Goal: Task Accomplishment & Management: Use online tool/utility

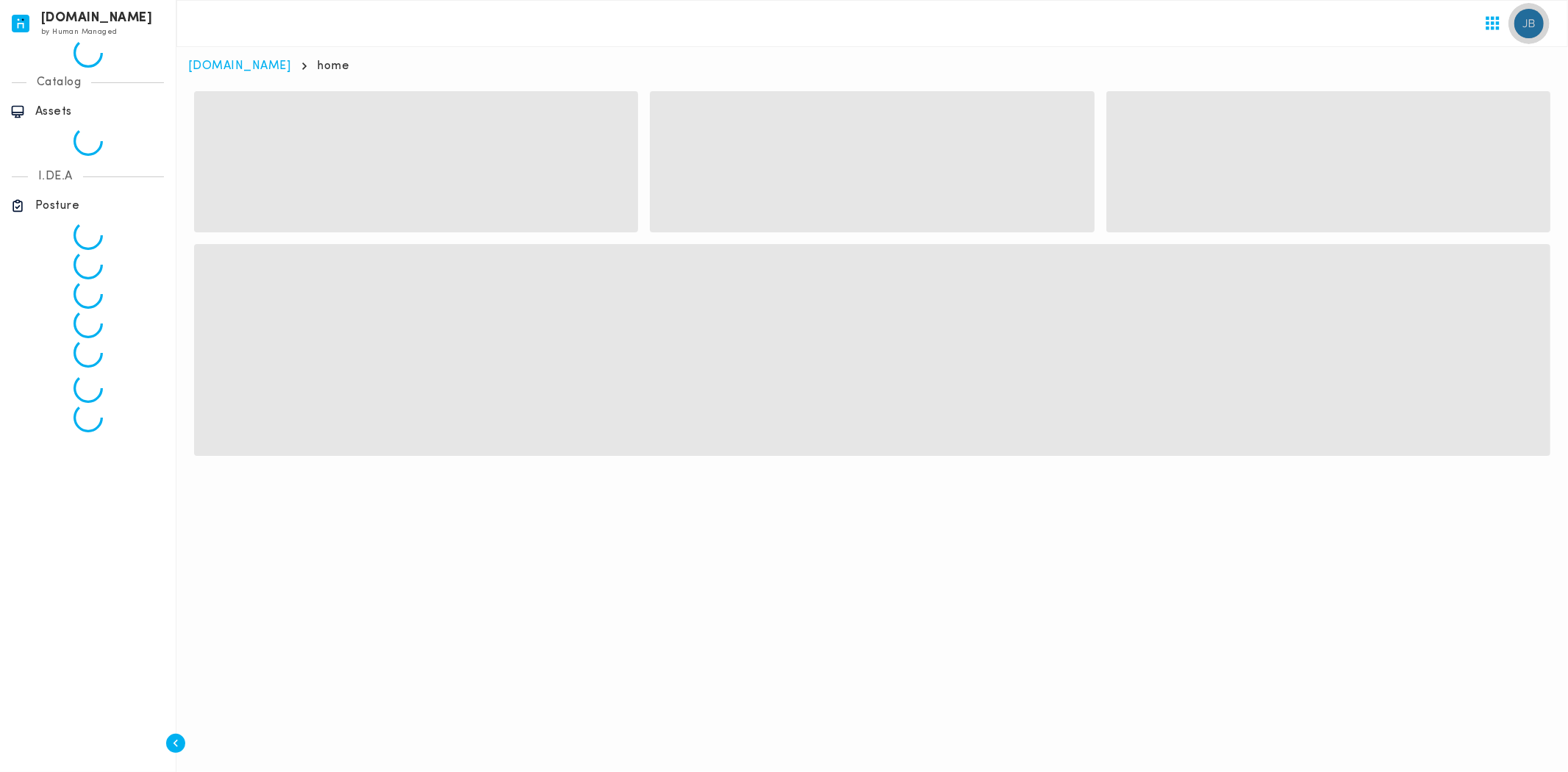
click at [1533, 11] on img "button" at bounding box center [1529, 24] width 30 height 30
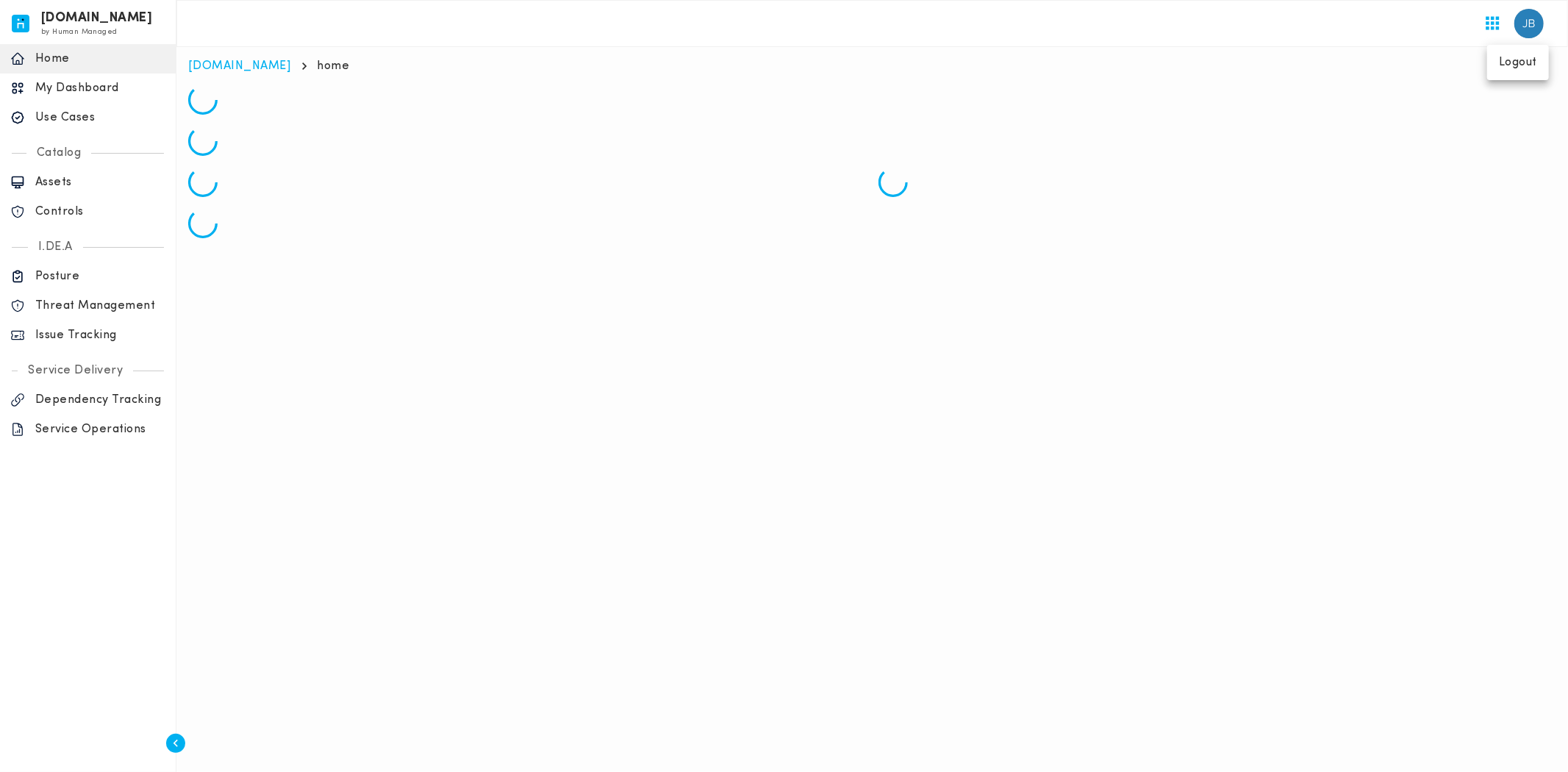
click at [101, 332] on div at bounding box center [784, 386] width 1568 height 772
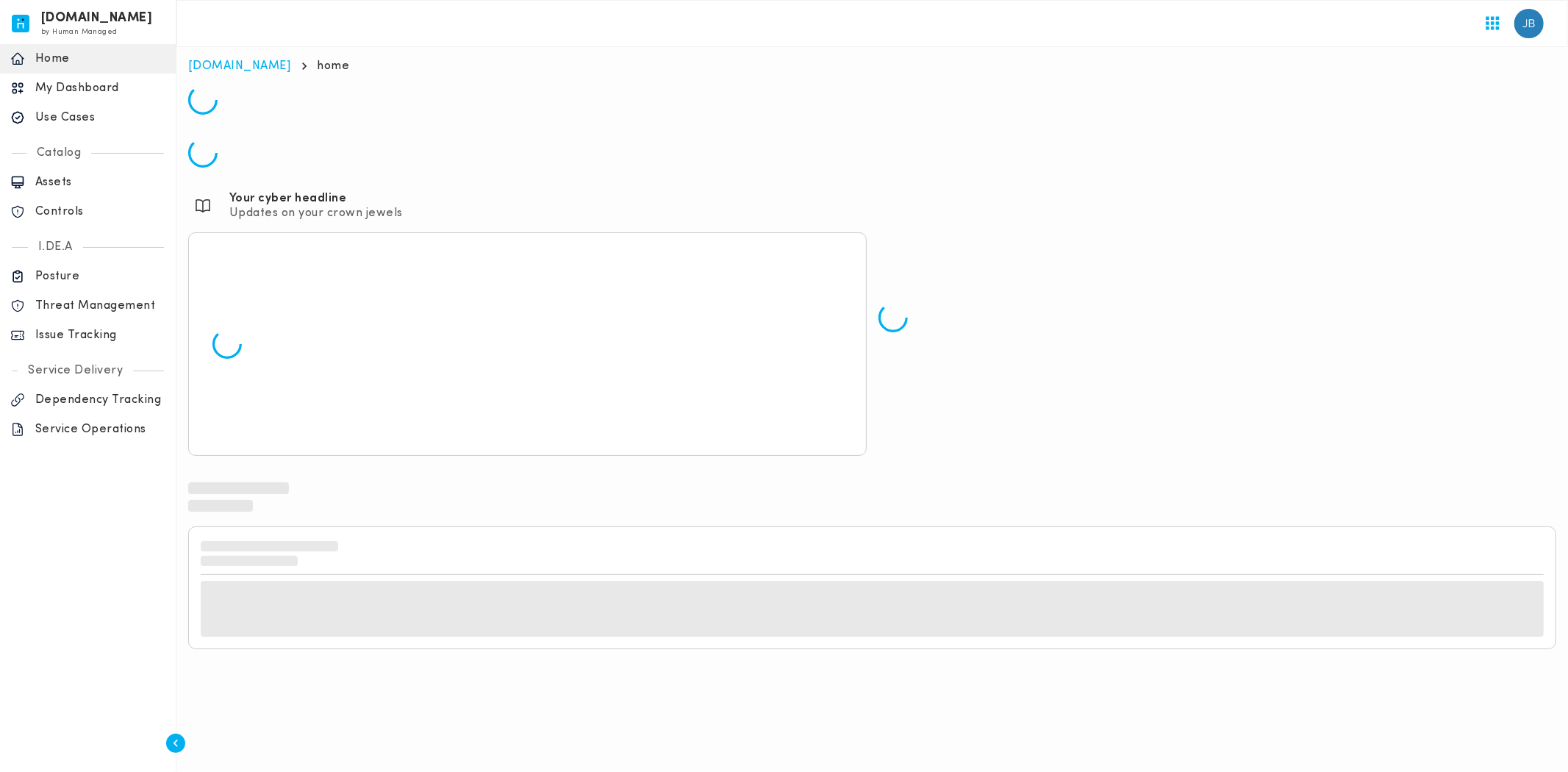
click at [101, 332] on p "Issue Tracking" at bounding box center [100, 335] width 130 height 15
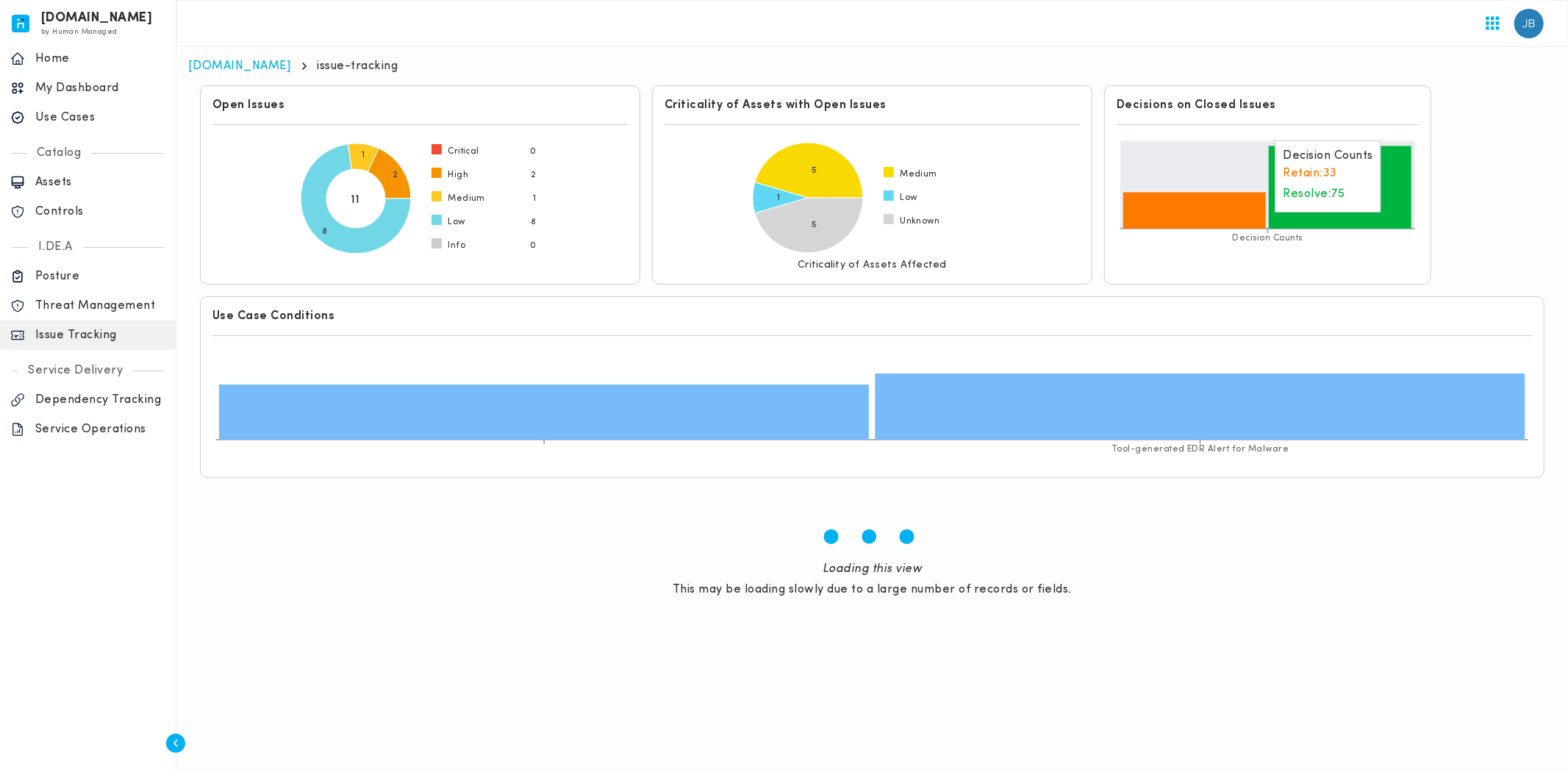
click at [1391, 204] on icon at bounding box center [1340, 188] width 143 height 83
click at [1202, 216] on icon at bounding box center [1195, 211] width 143 height 37
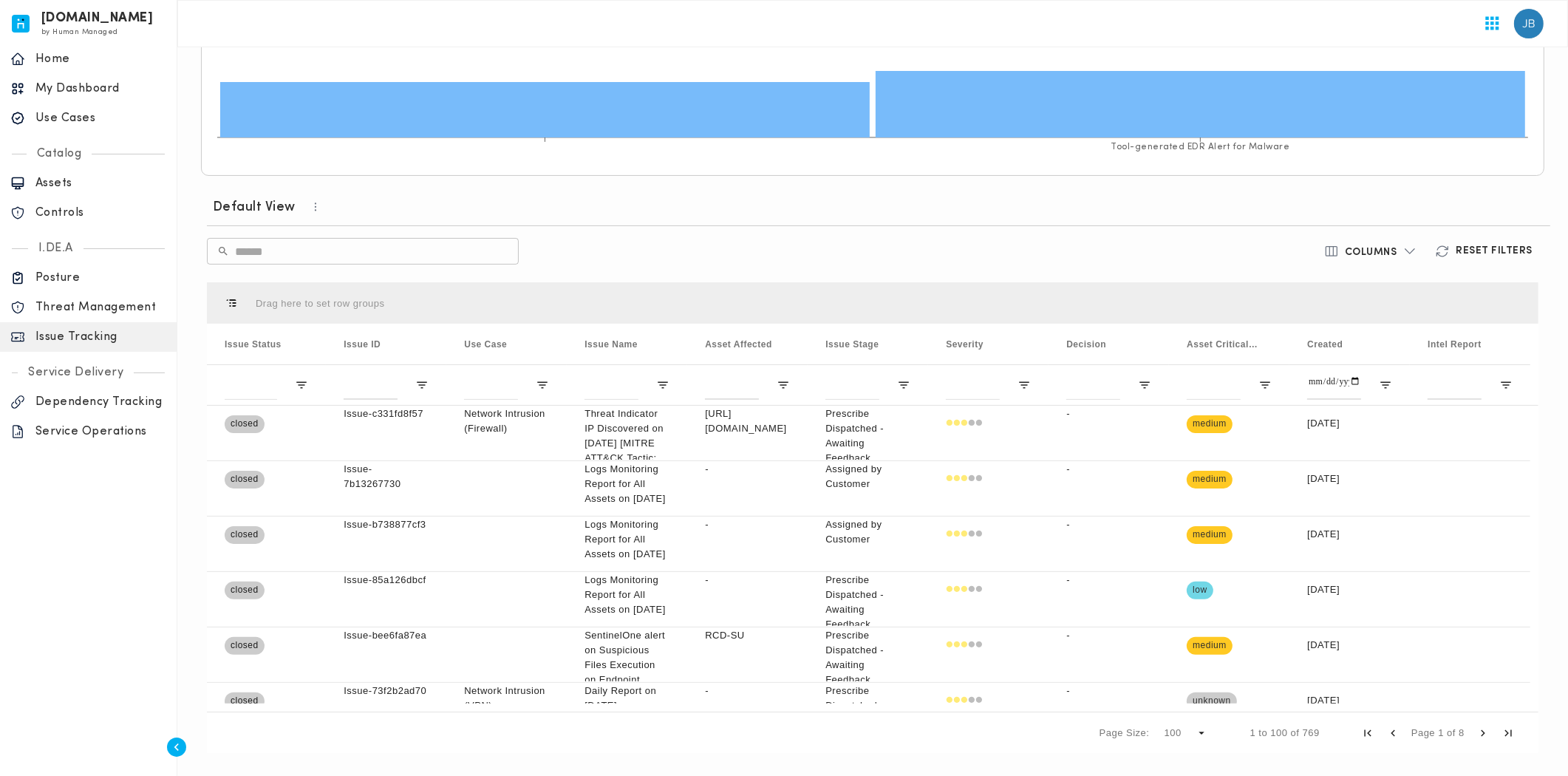
scroll to position [311, 0]
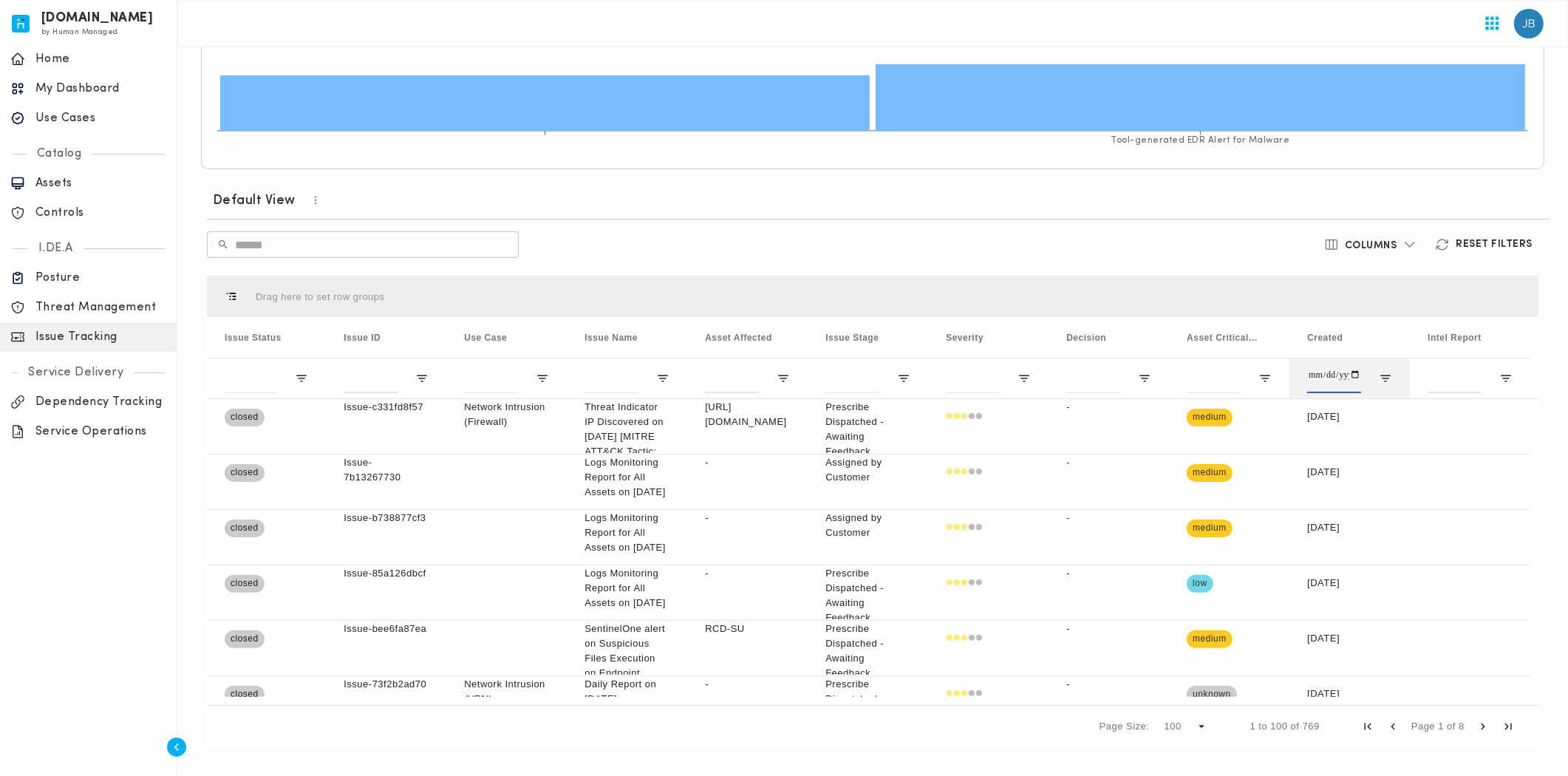
click at [1347, 375] on input "Created Filter Input" at bounding box center [1334, 378] width 54 height 30
click at [1380, 378] on span "Open Filter Menu" at bounding box center [1385, 378] width 13 height 13
click at [1515, 453] on input "Filter Value" at bounding box center [1453, 447] width 162 height 30
type input "**********"
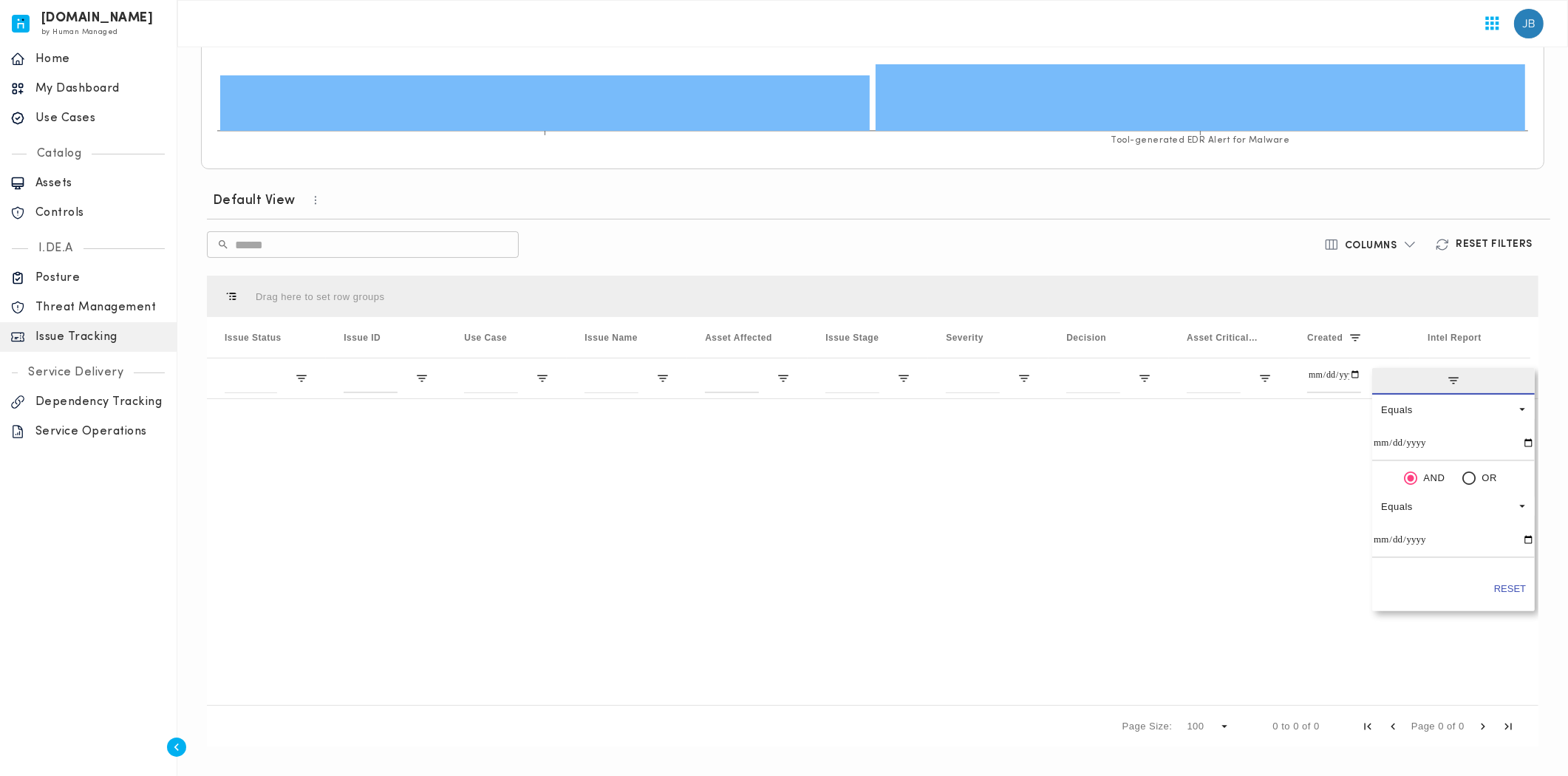
type input "**********"
click at [1515, 551] on input "Filter Value" at bounding box center [1453, 543] width 162 height 30
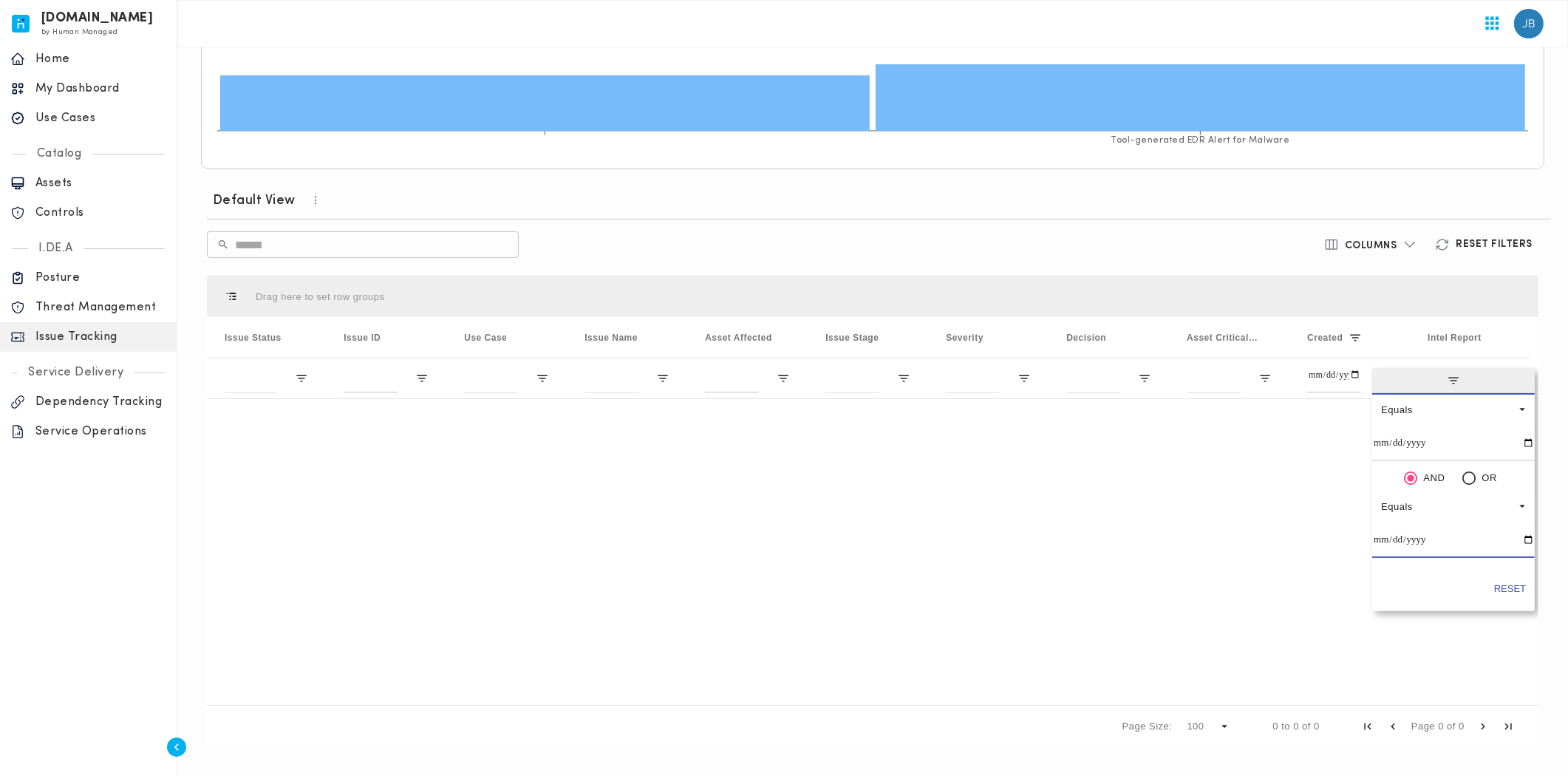
type input "**********"
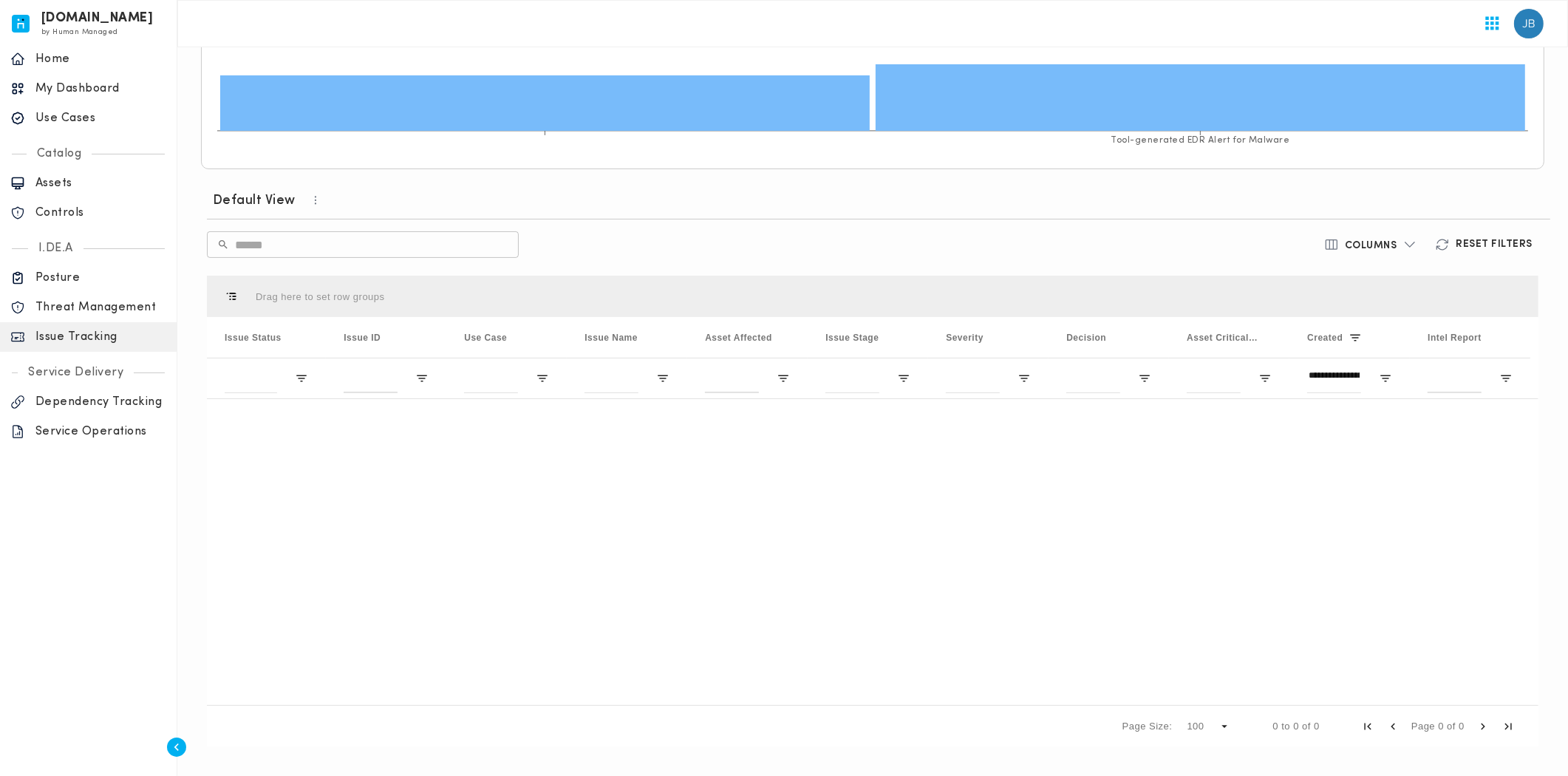
click at [1470, 278] on div "Drag here to set row groups" at bounding box center [873, 296] width 1331 height 42
click at [1390, 383] on span "Open Filter Menu" at bounding box center [1385, 378] width 13 height 13
click at [1515, 416] on span "Filtering operator" at bounding box center [1521, 409] width 13 height 13
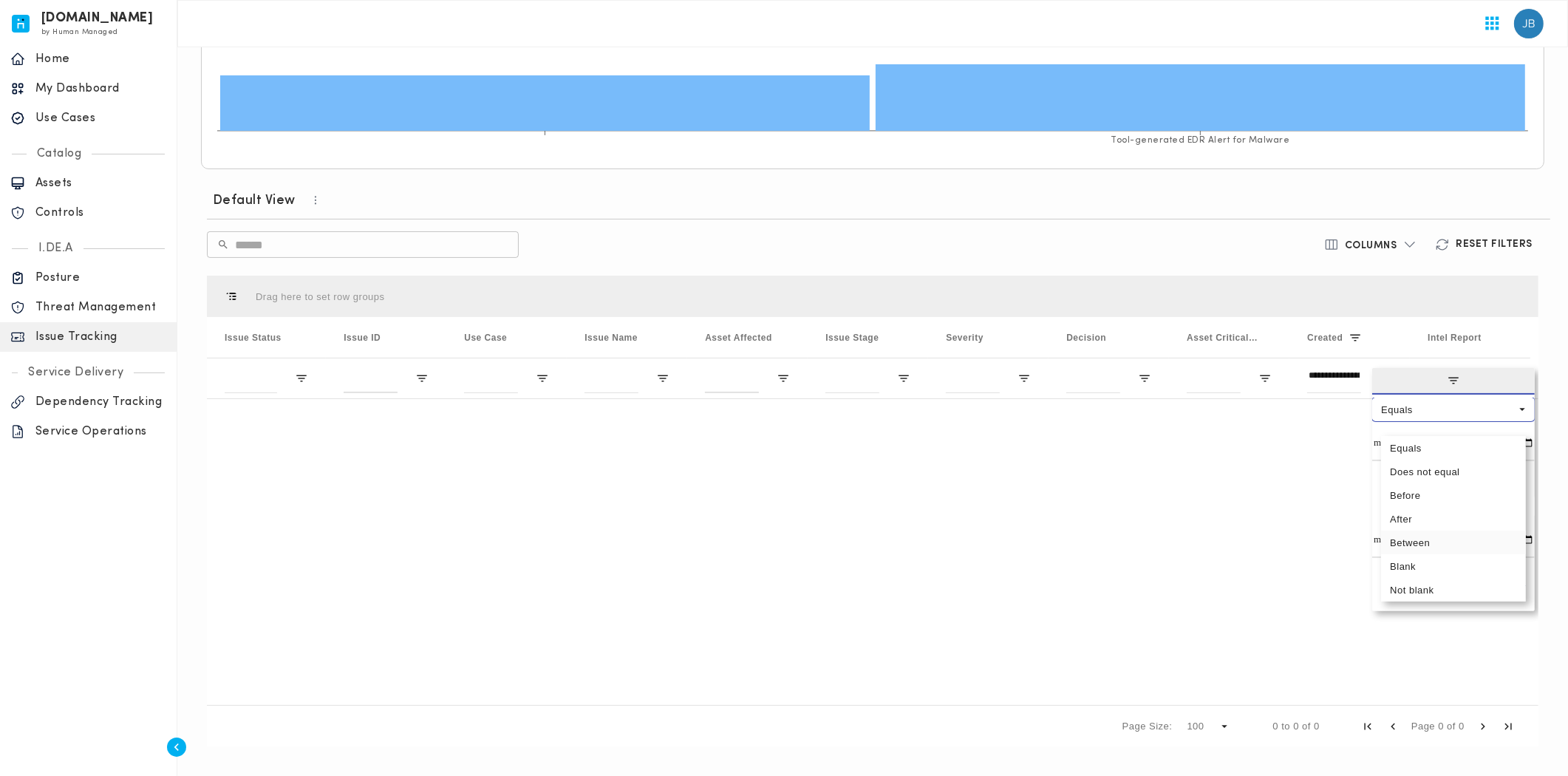
type input "**********"
click at [1520, 491] on input "Filter Value" at bounding box center [1453, 486] width 162 height 30
click at [1486, 381] on span "filter" at bounding box center [1453, 381] width 162 height 27
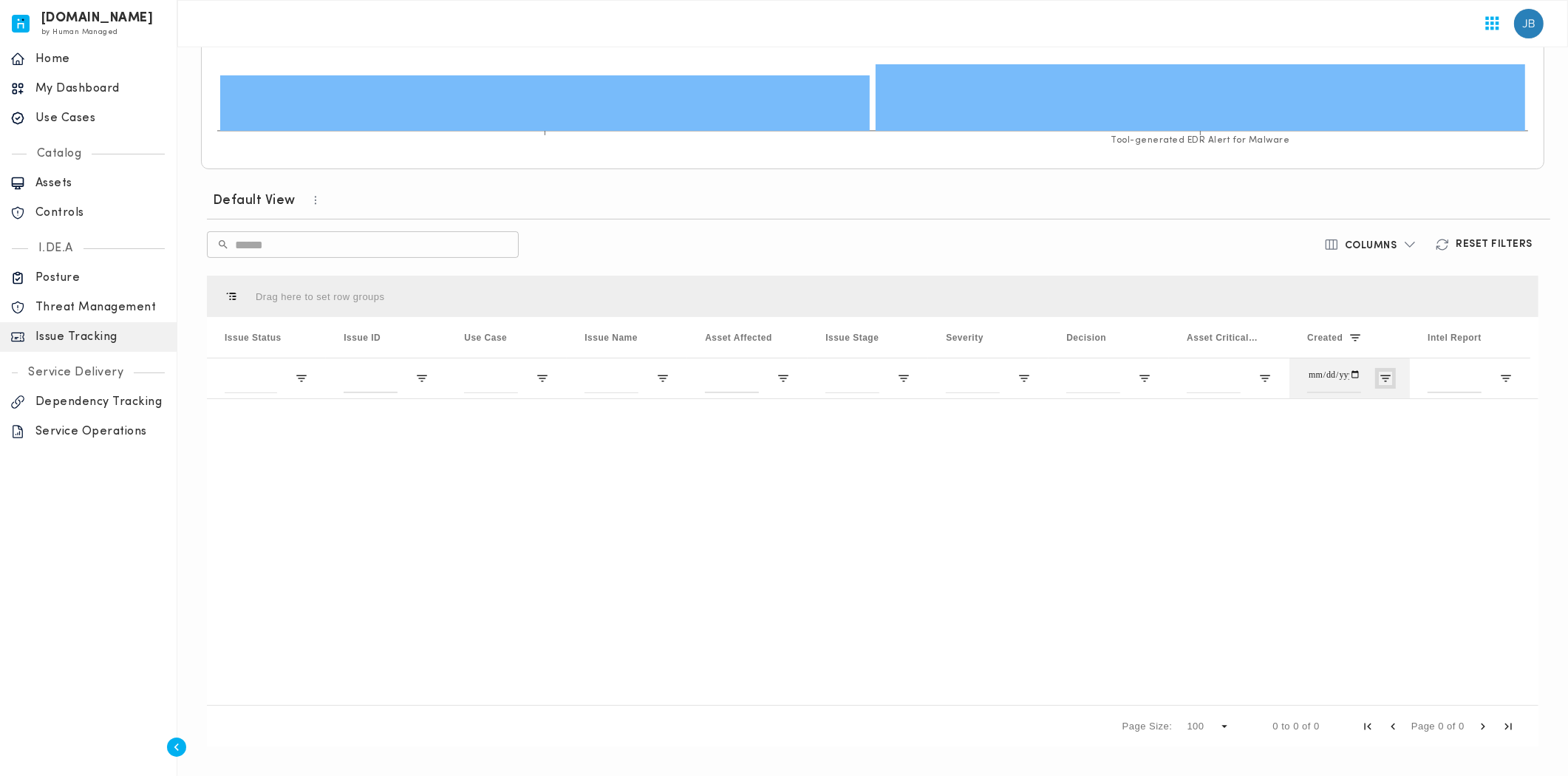
click at [1386, 378] on span "Open Filter Menu" at bounding box center [1385, 378] width 13 height 13
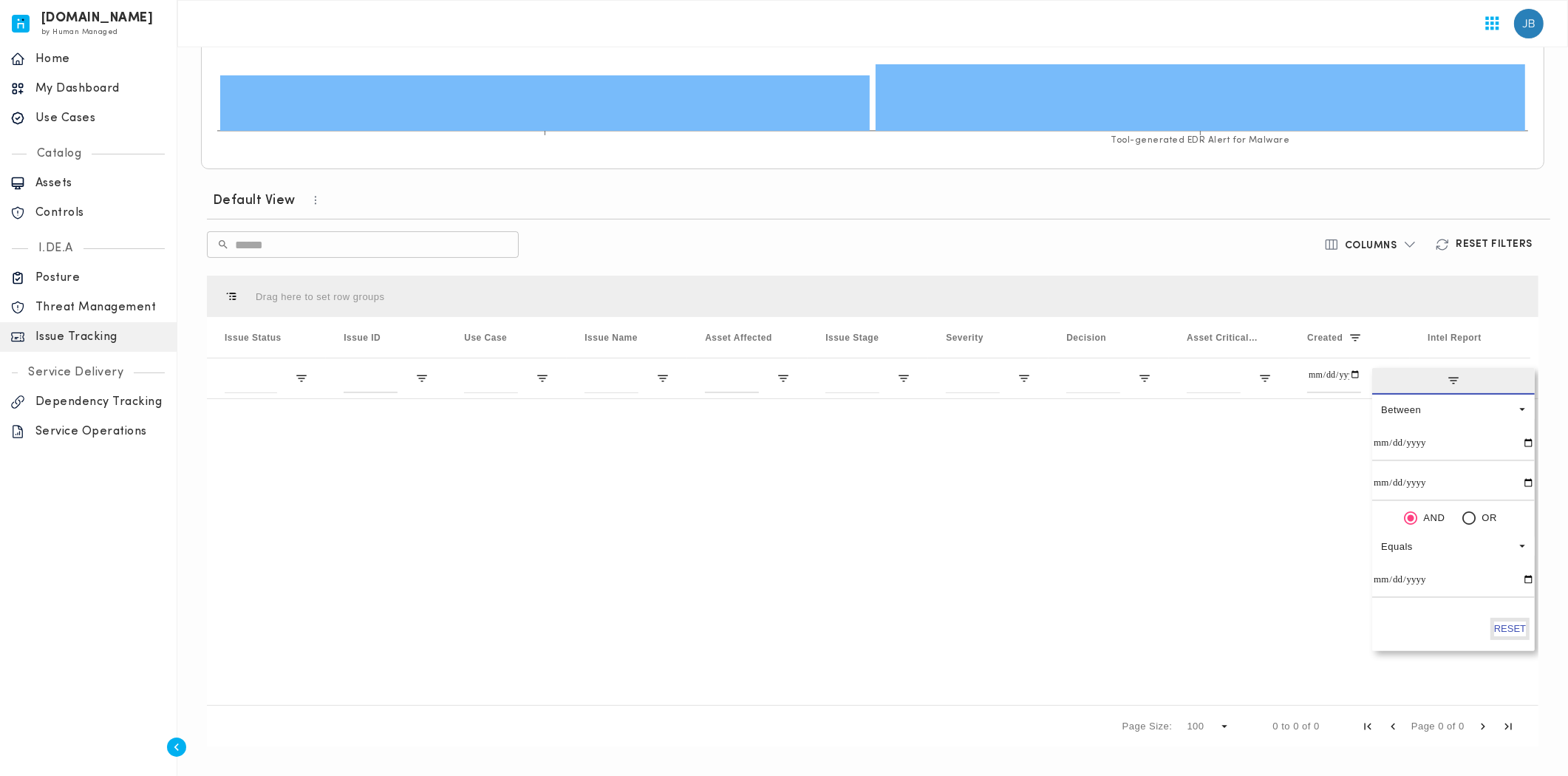
click at [1510, 636] on button "Reset" at bounding box center [1510, 629] width 32 height 15
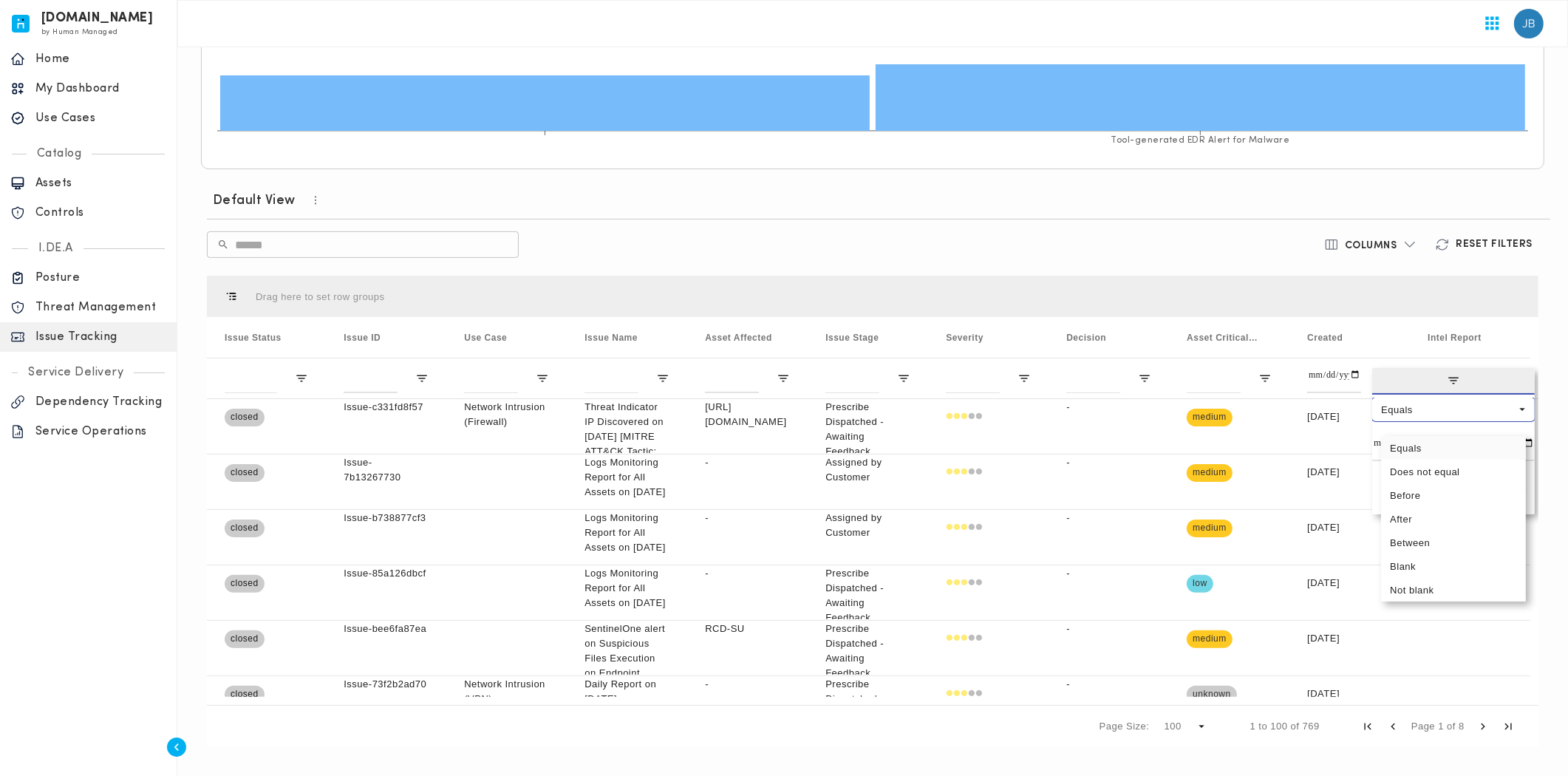
click at [1446, 415] on div "Equals" at bounding box center [1448, 409] width 134 height 11
click at [1495, 456] on input "Filter Value" at bounding box center [1453, 447] width 162 height 30
click at [1518, 456] on input "Filter Value" at bounding box center [1453, 447] width 162 height 30
type input "**********"
click at [1518, 496] on input "Filter Value" at bounding box center [1453, 486] width 162 height 30
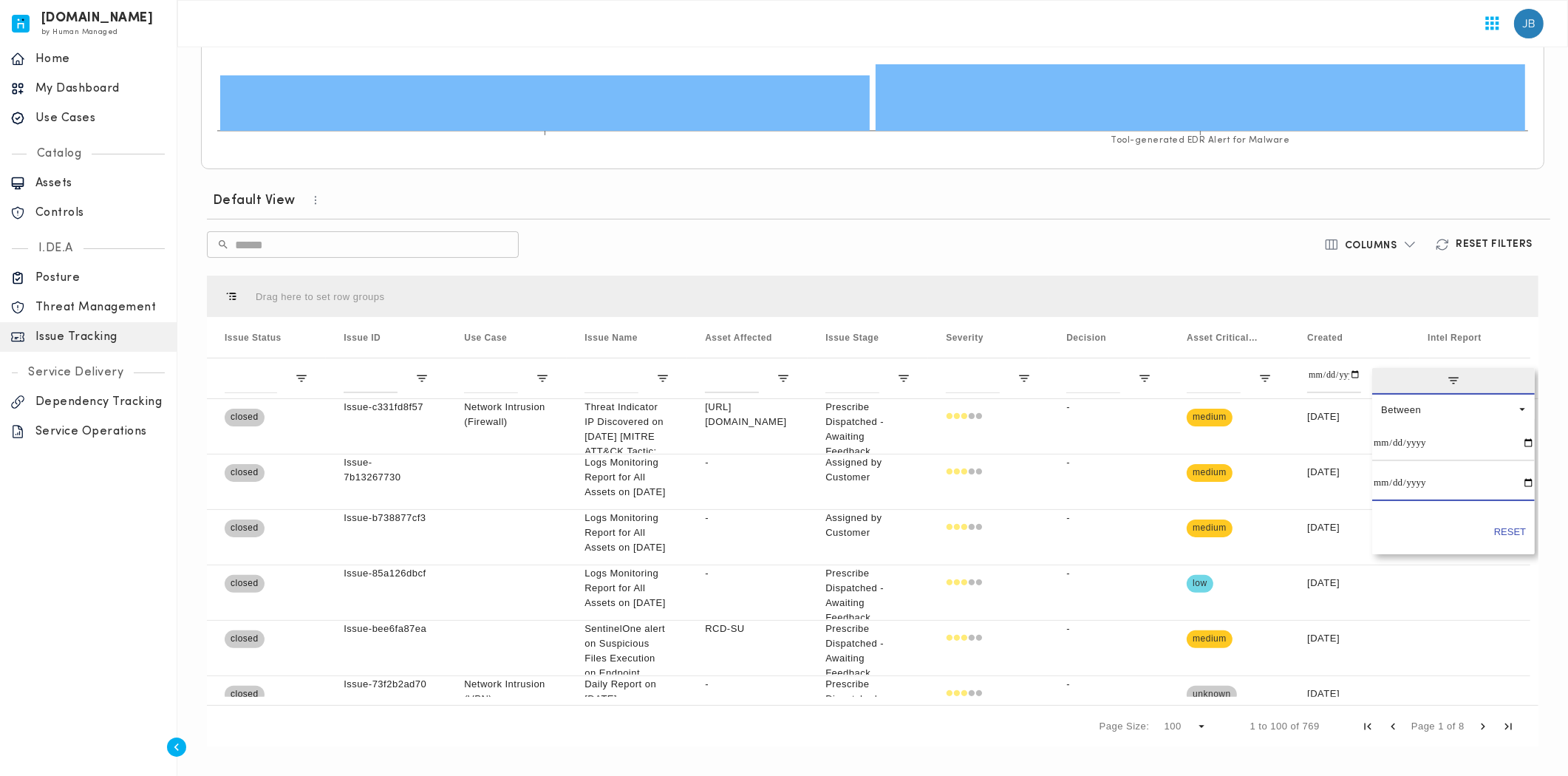
type input "**********"
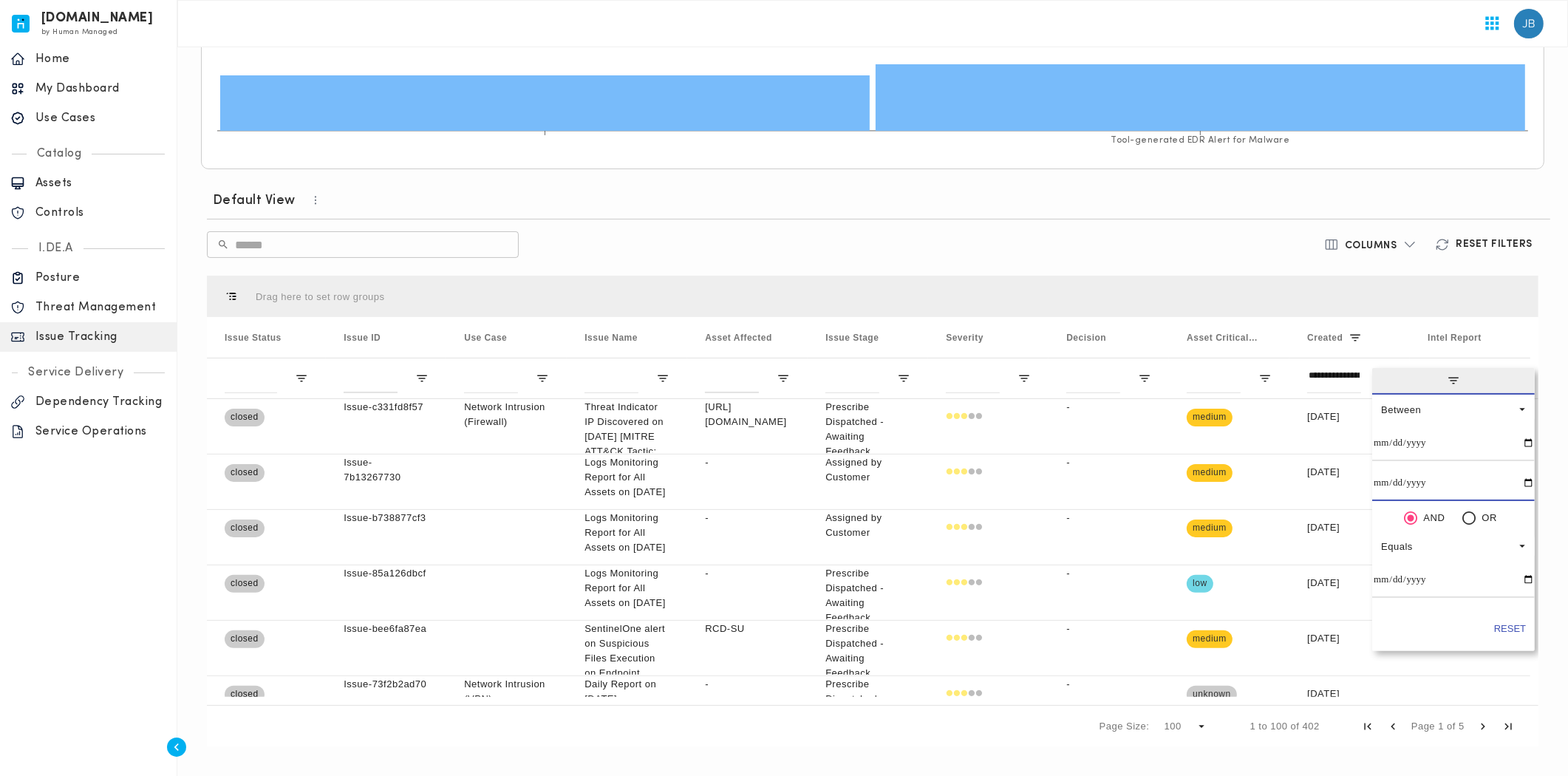
type input "**********"
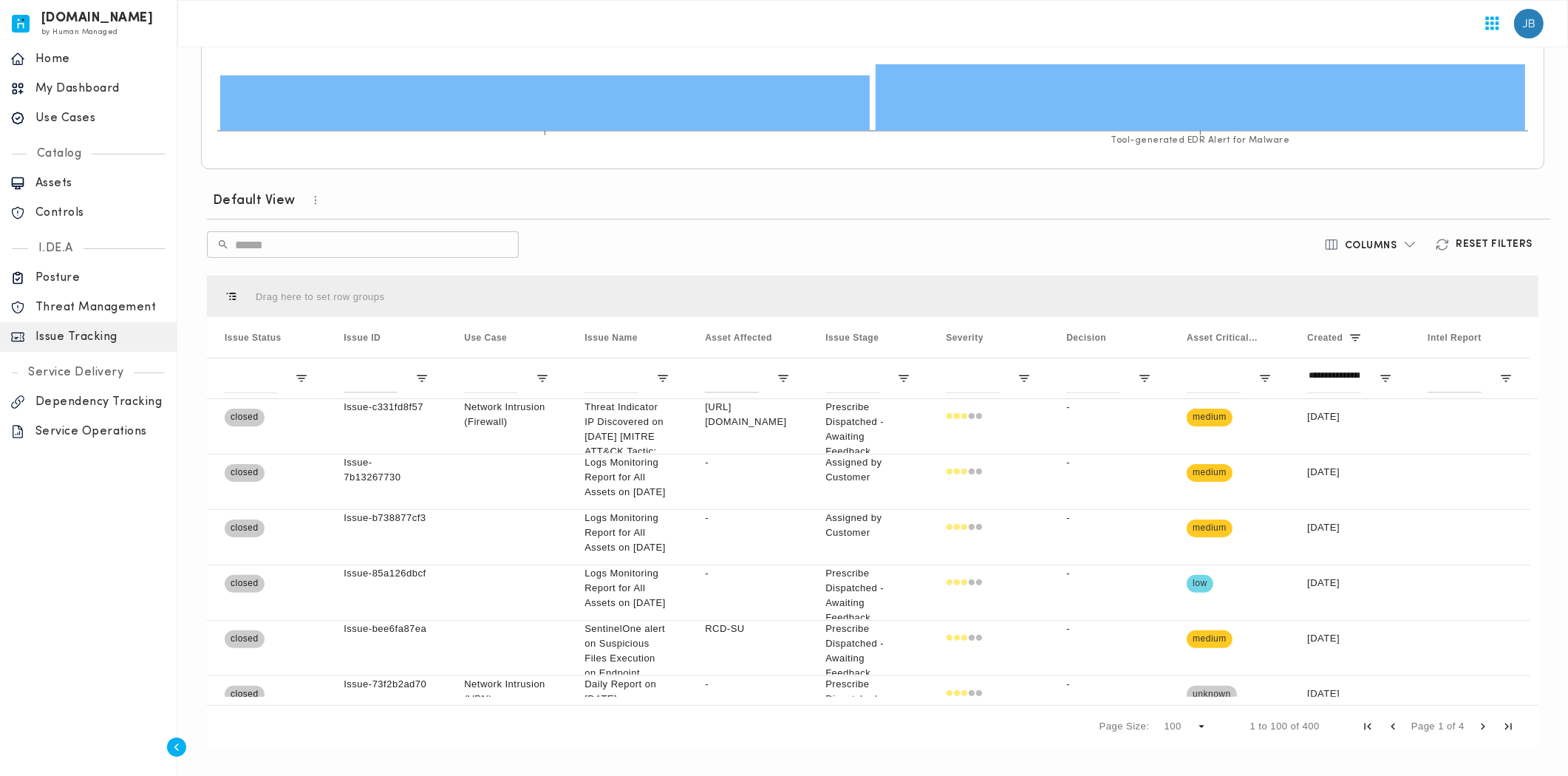
click at [1215, 185] on div "Default View" at bounding box center [879, 200] width 1343 height 39
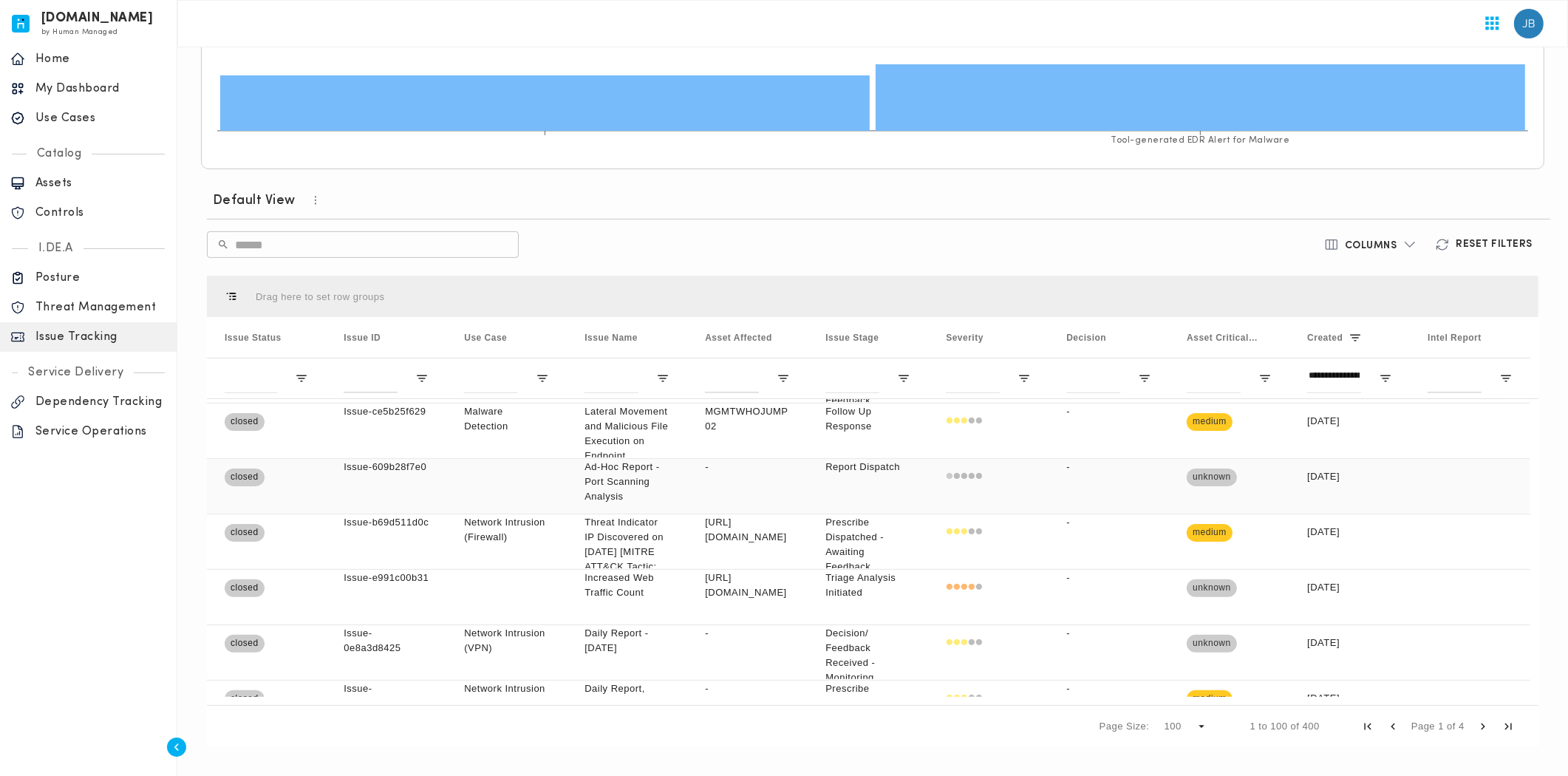
scroll to position [0, 0]
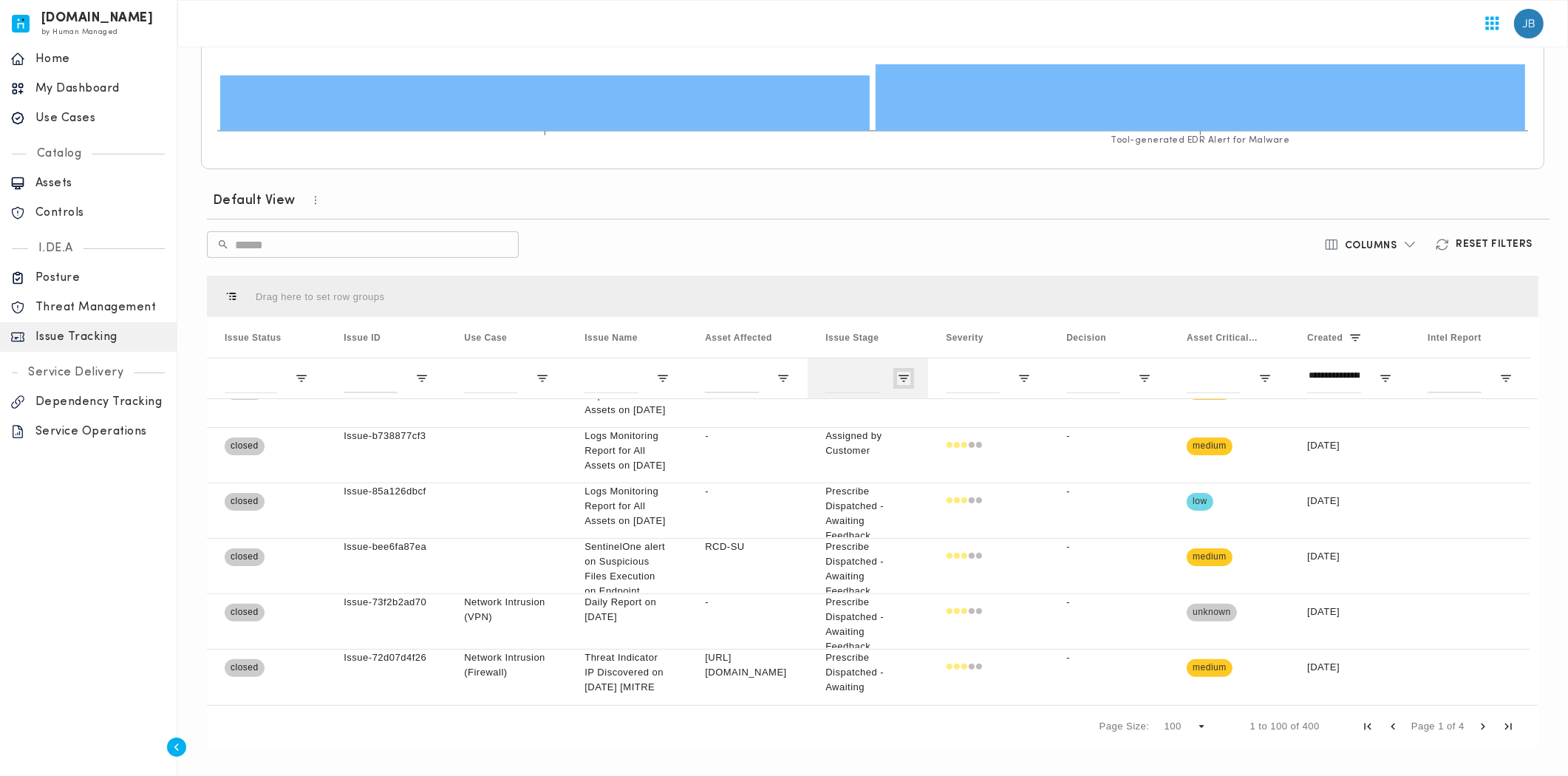
click at [900, 373] on span "Open Filter Menu" at bounding box center [903, 378] width 13 height 13
click at [906, 254] on div "​ ​" at bounding box center [653, 244] width 891 height 27
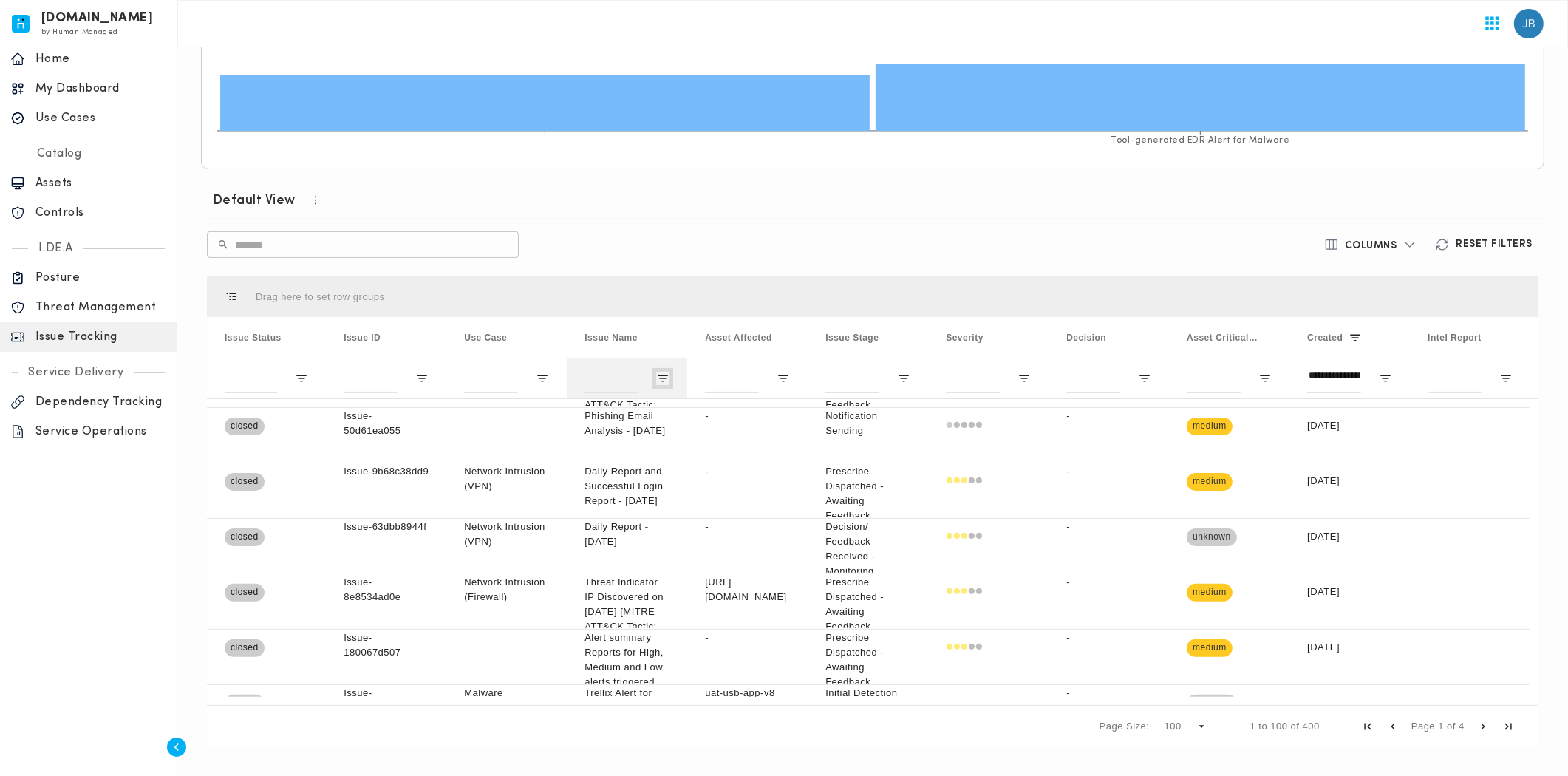
click at [659, 378] on span "Open Filter Menu" at bounding box center [663, 378] width 13 height 13
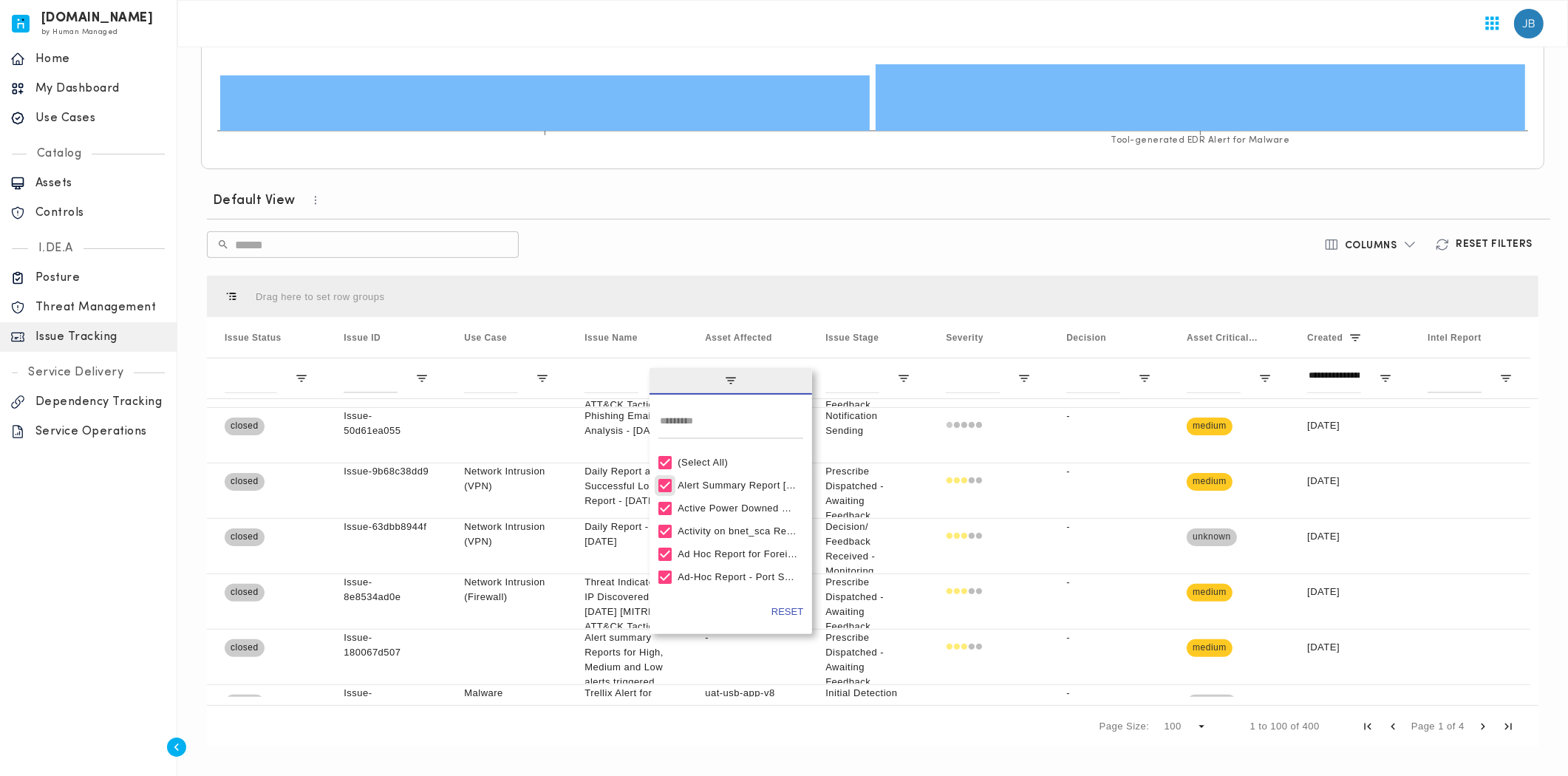
type input "**********"
click at [683, 429] on input "Search filter values" at bounding box center [731, 424] width 145 height 30
type input "**********"
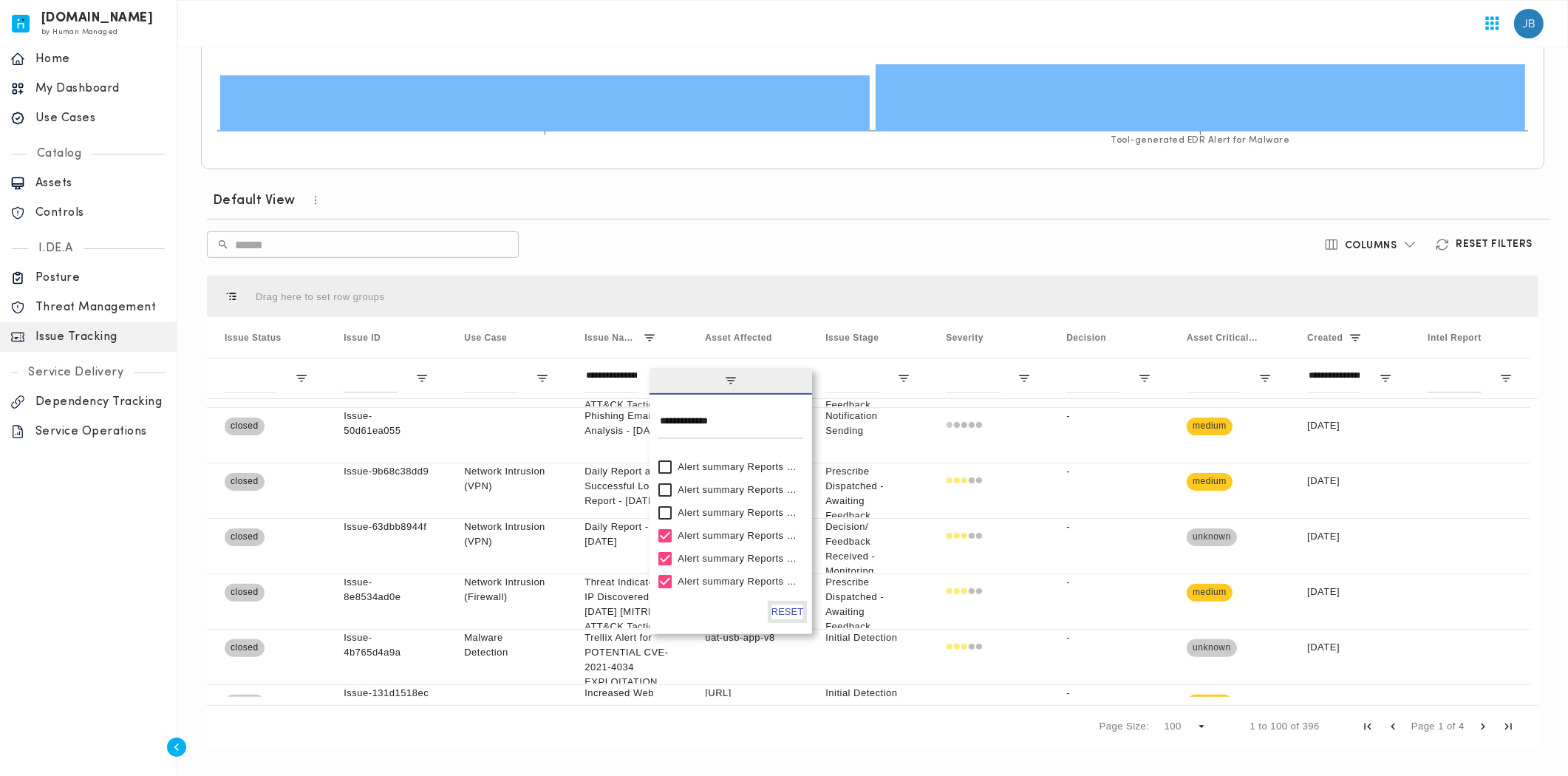
click at [794, 615] on button "Reset" at bounding box center [787, 612] width 32 height 15
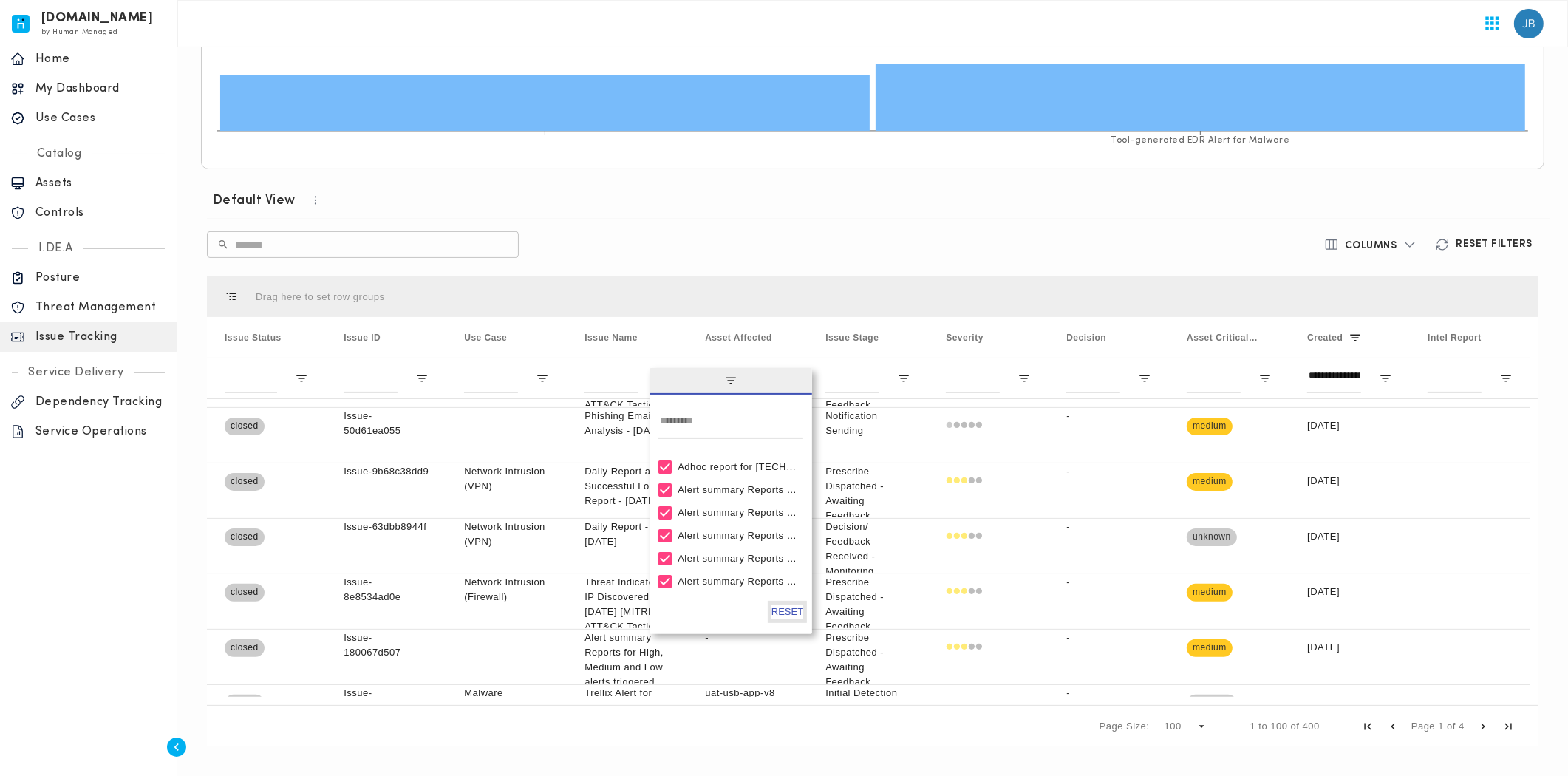
click at [789, 609] on button "Reset" at bounding box center [787, 612] width 32 height 15
click at [728, 381] on span "filter" at bounding box center [730, 380] width 13 height 13
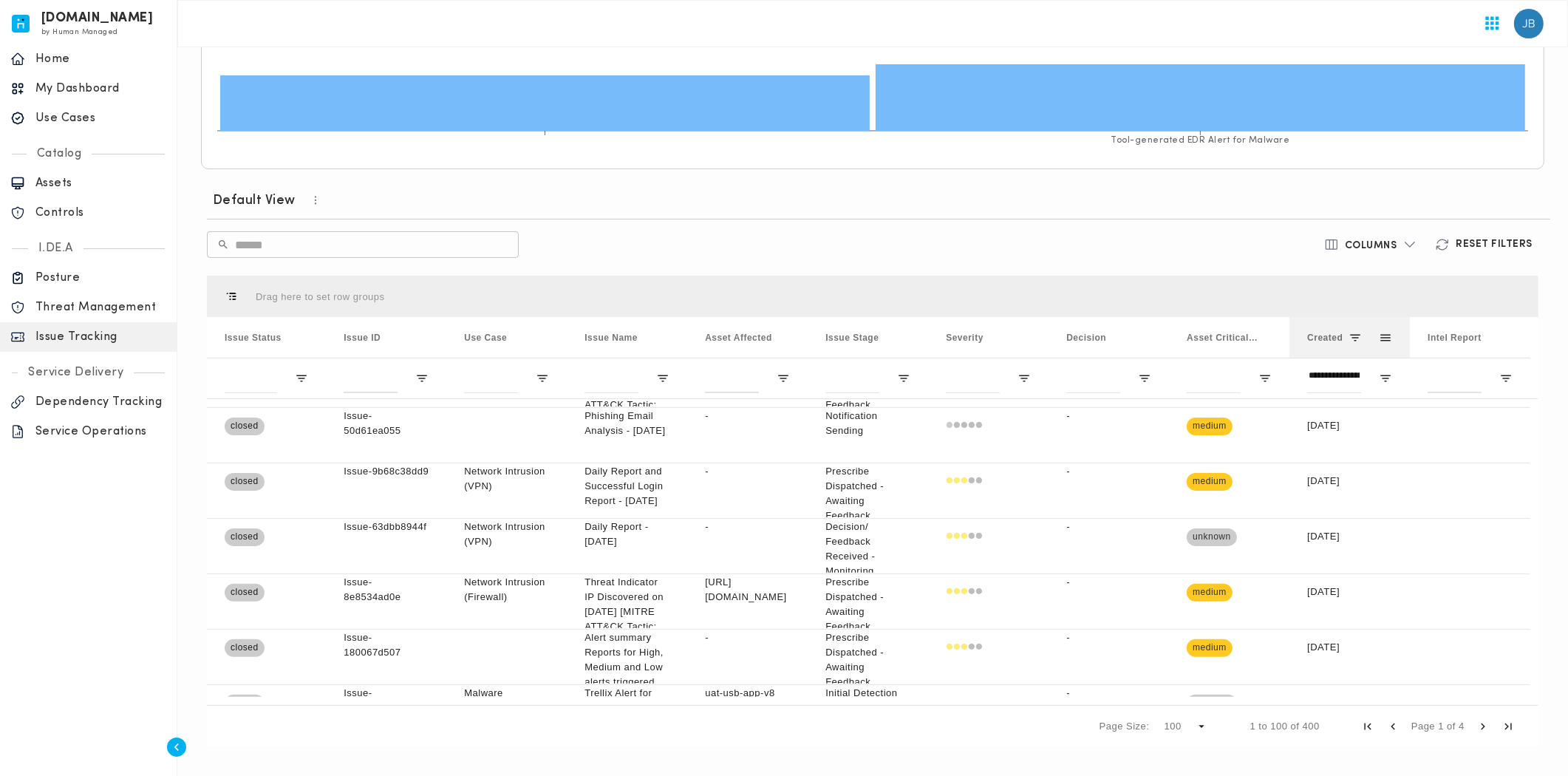
click at [1358, 337] on span at bounding box center [1354, 337] width 13 height 13
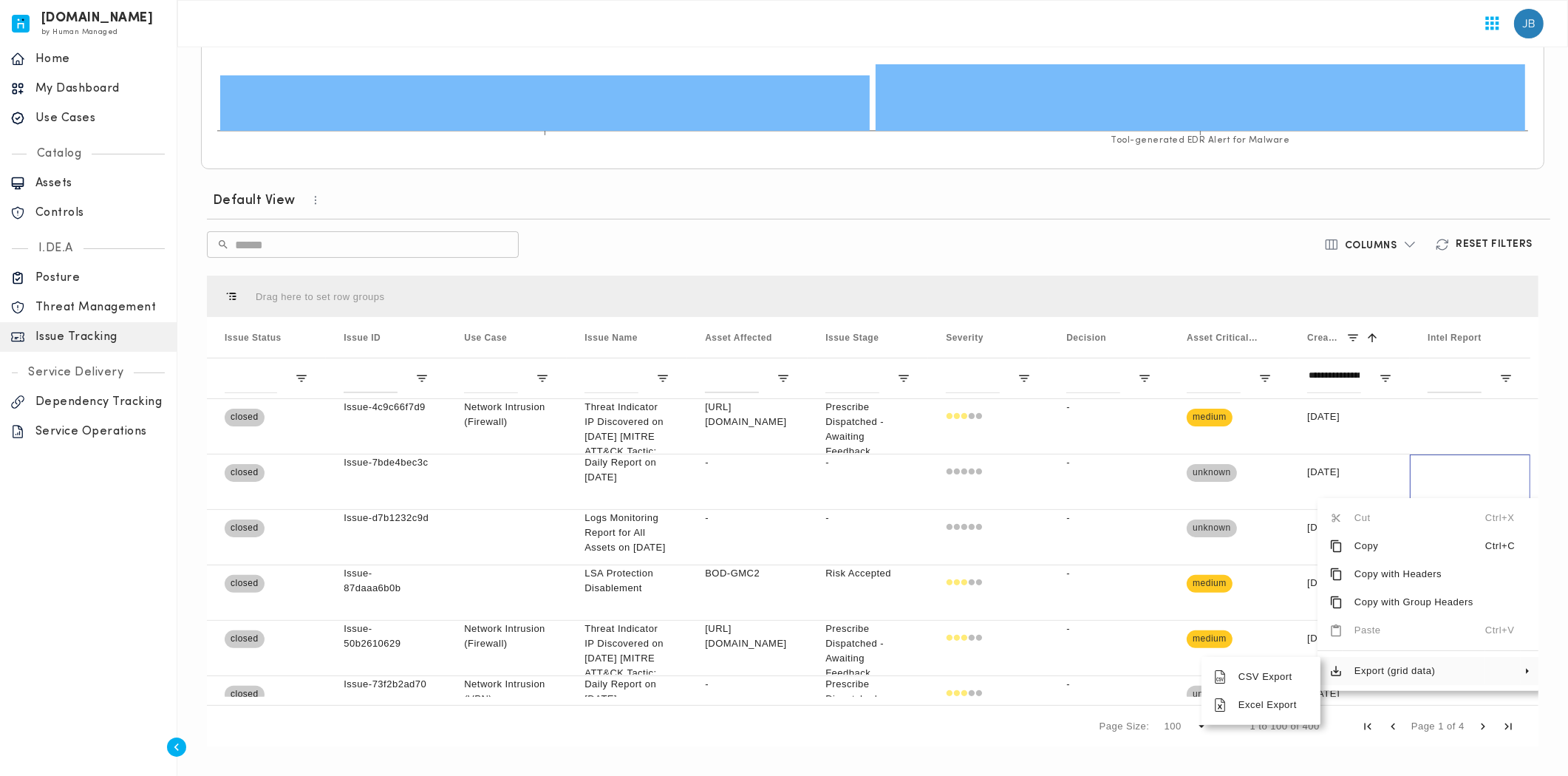
click at [1436, 665] on span "Export (grid data)" at bounding box center [1414, 671] width 142 height 28
click at [1409, 662] on span "Export (grid data)" at bounding box center [1414, 671] width 142 height 28
click at [1274, 711] on span "Excel Export" at bounding box center [1268, 704] width 82 height 28
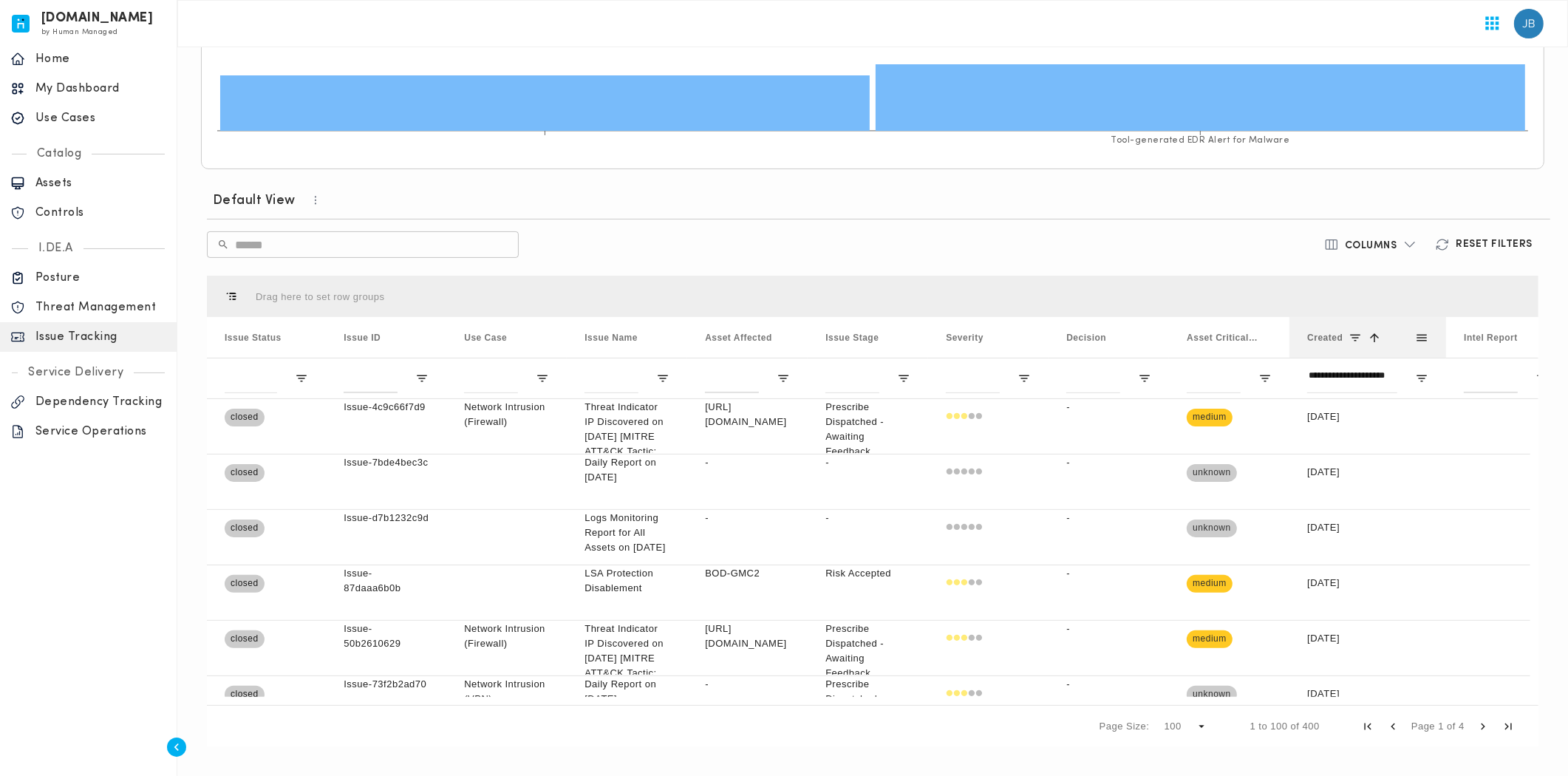
drag, startPoint x: 1409, startPoint y: 333, endPoint x: 1446, endPoint y: 341, distance: 37.9
click at [1446, 341] on div at bounding box center [1447, 337] width 6 height 41
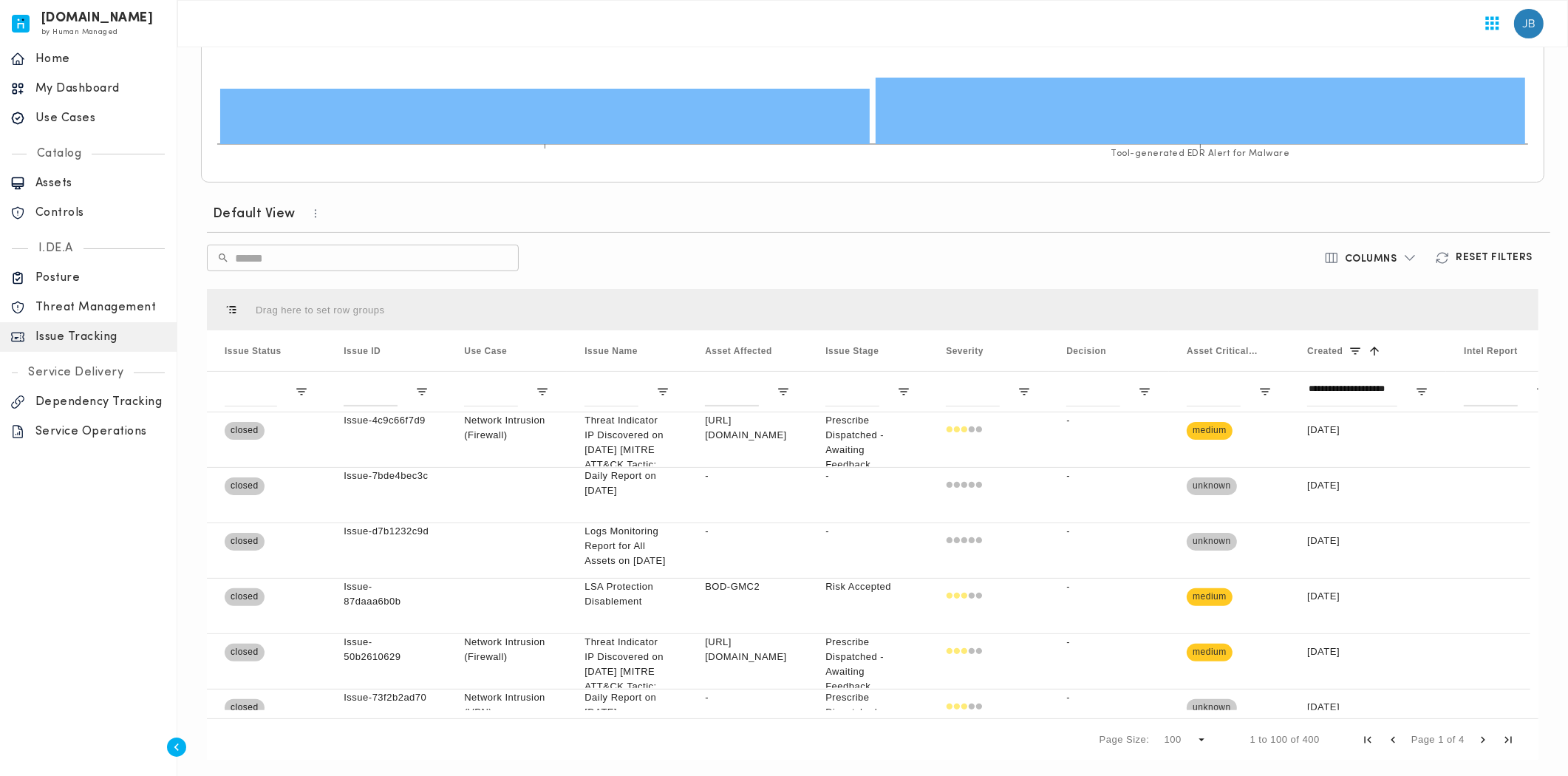
scroll to position [311, 0]
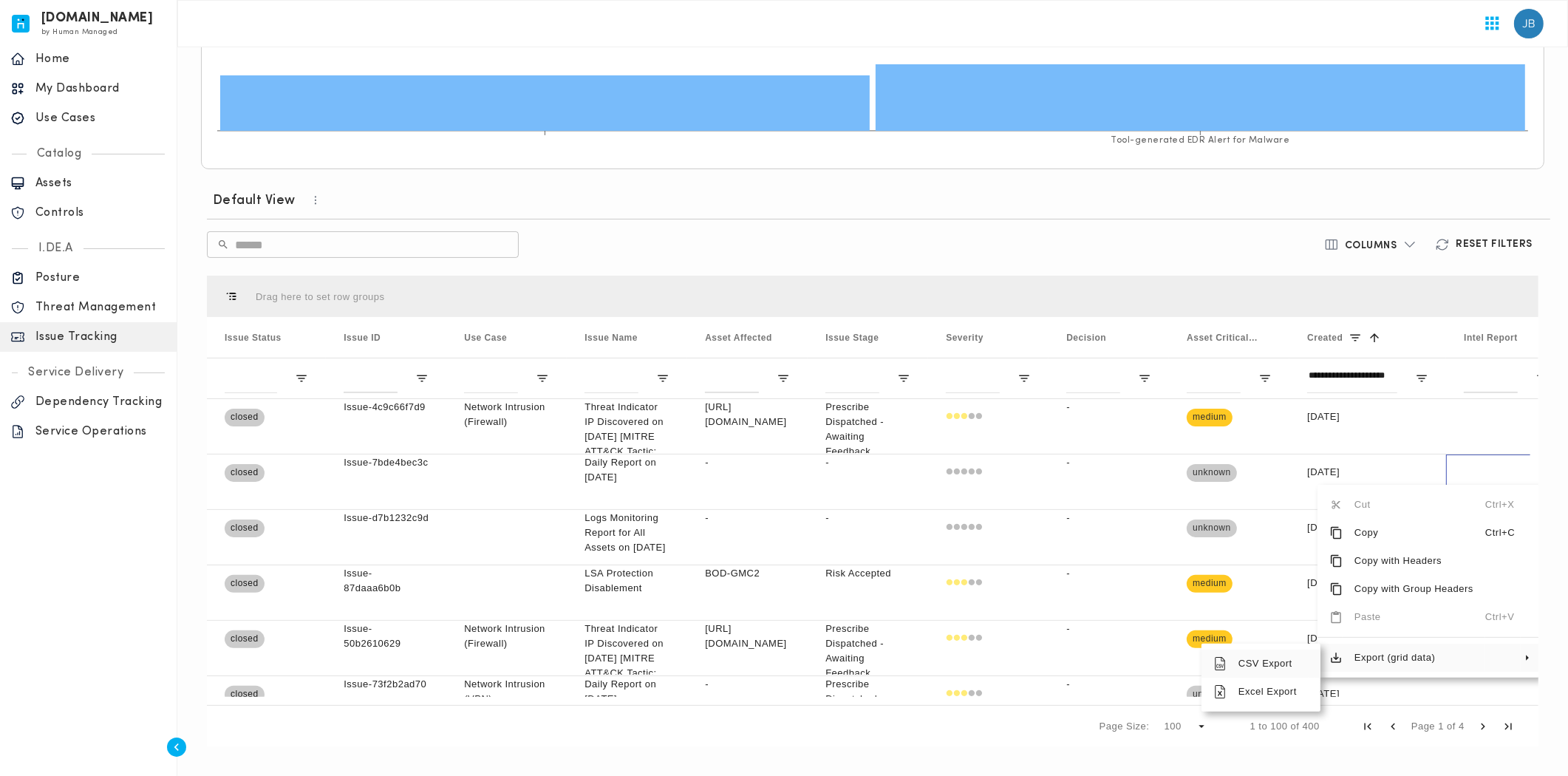
click at [1260, 662] on span "CSV Export" at bounding box center [1268, 664] width 82 height 28
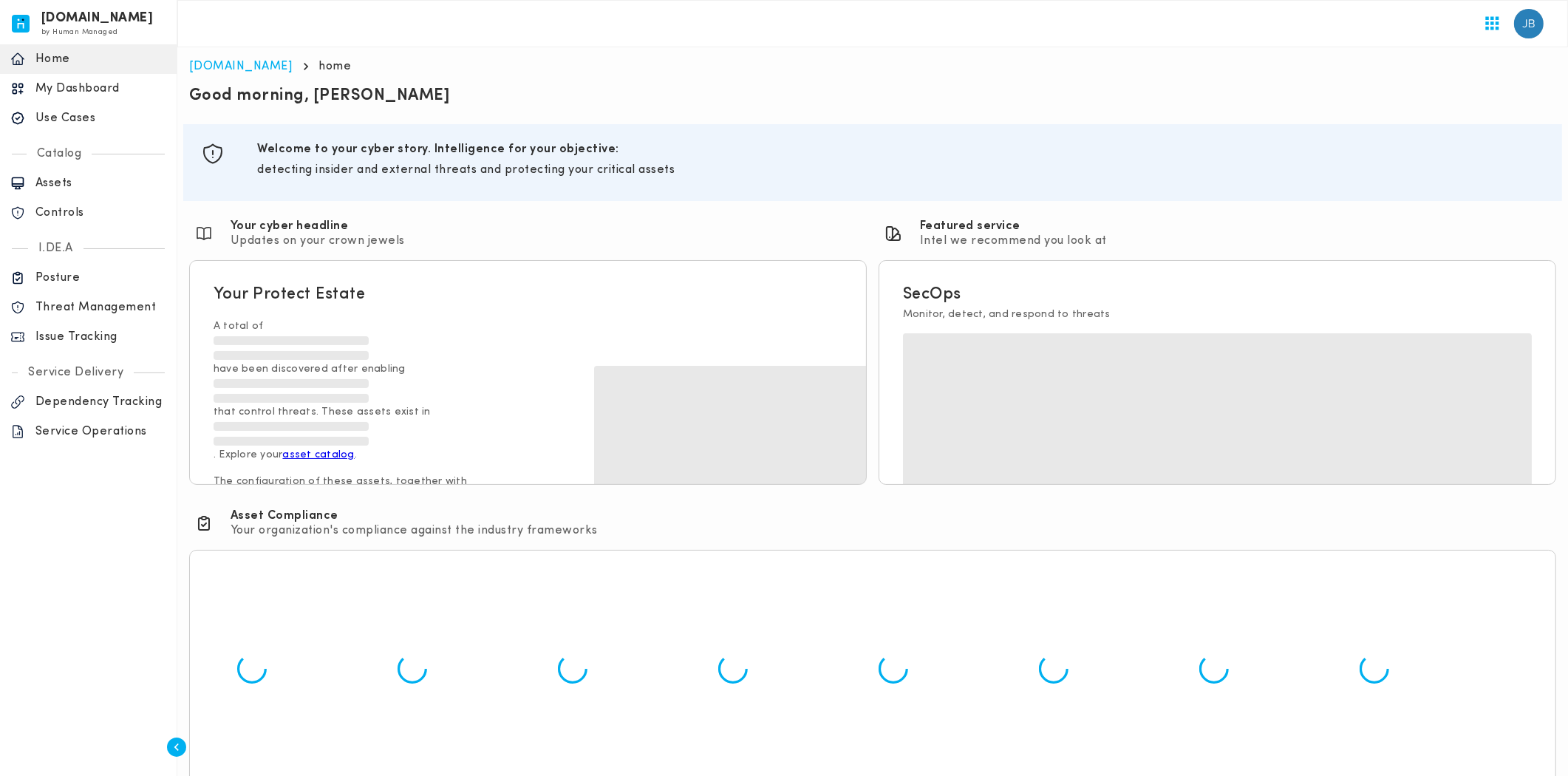
click at [90, 328] on div "Issue Tracking" at bounding box center [89, 337] width 177 height 30
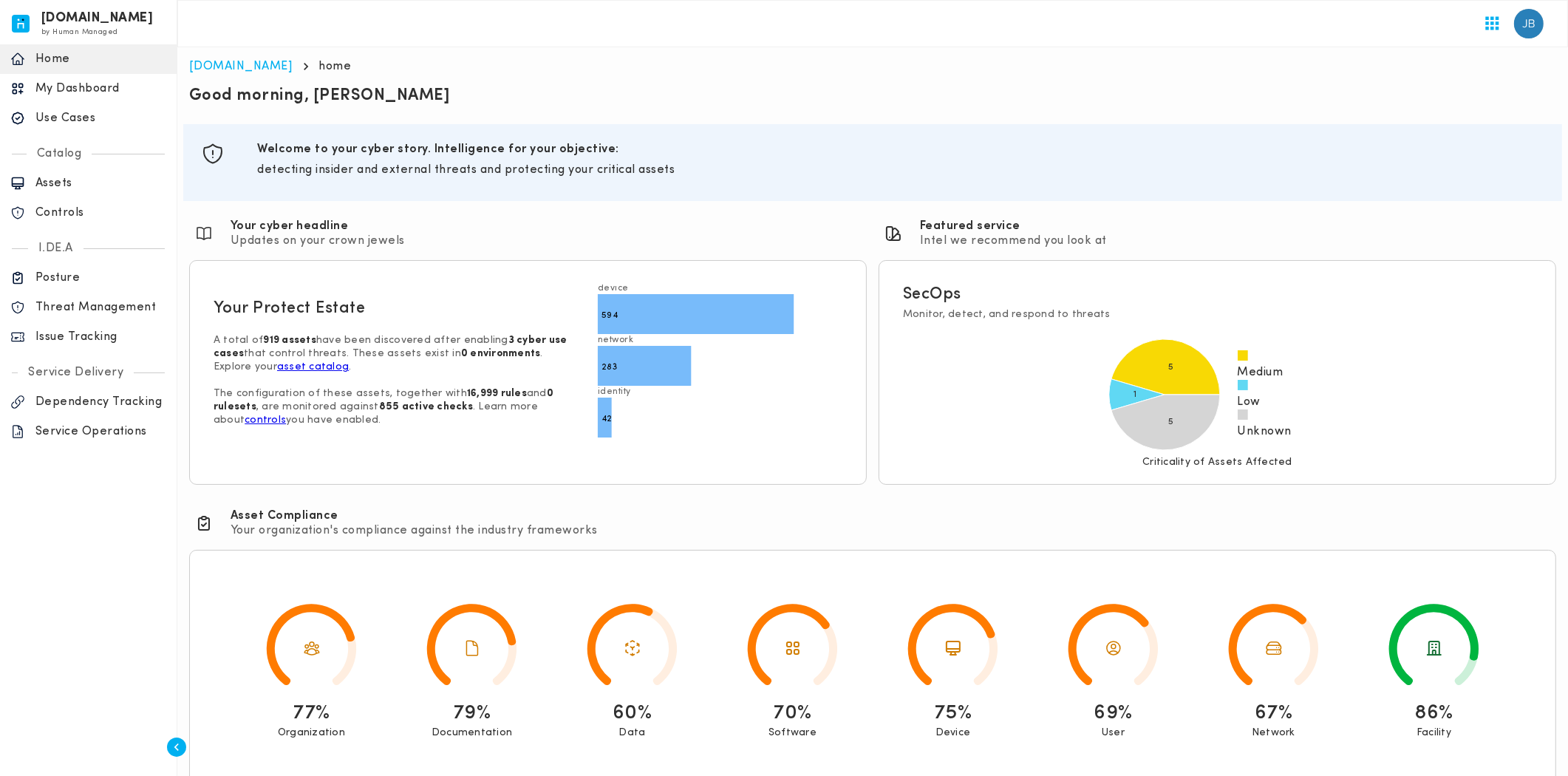
click at [106, 347] on div "Issue Tracking" at bounding box center [89, 337] width 177 height 30
click at [77, 335] on p "Issue Tracking" at bounding box center [100, 336] width 130 height 15
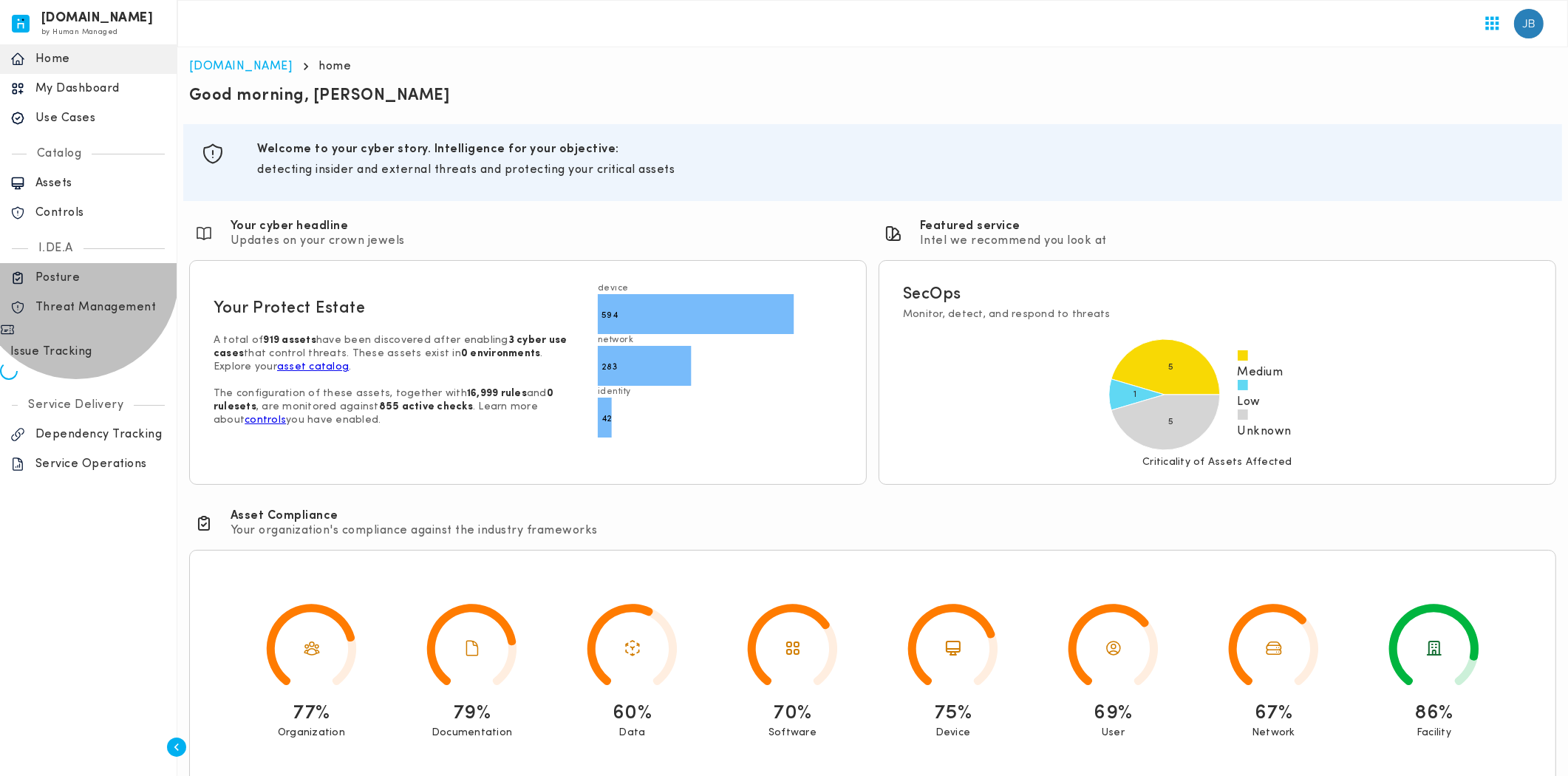
click at [77, 344] on p "Issue Tracking" at bounding box center [93, 351] width 166 height 15
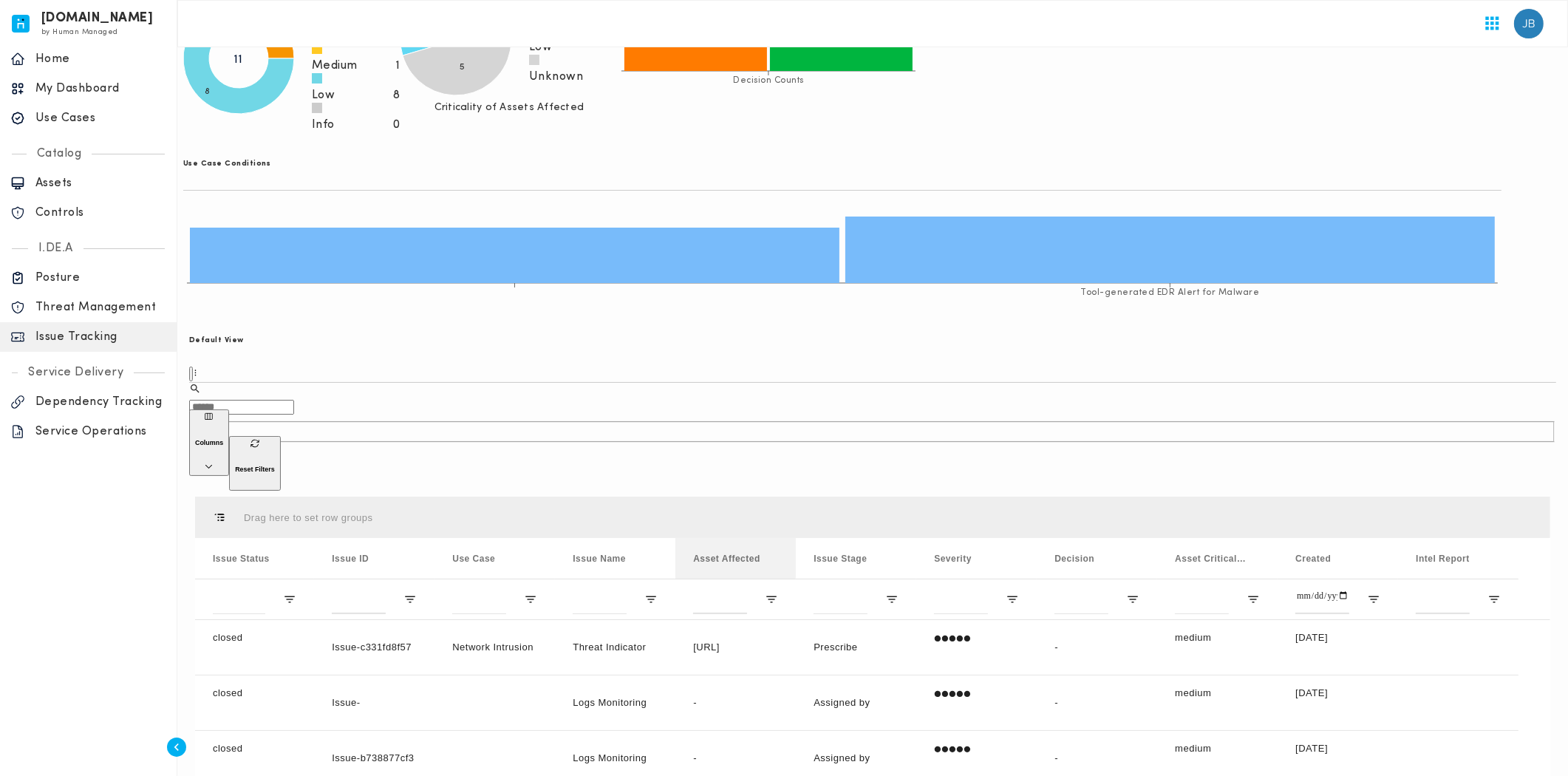
scroll to position [311, 0]
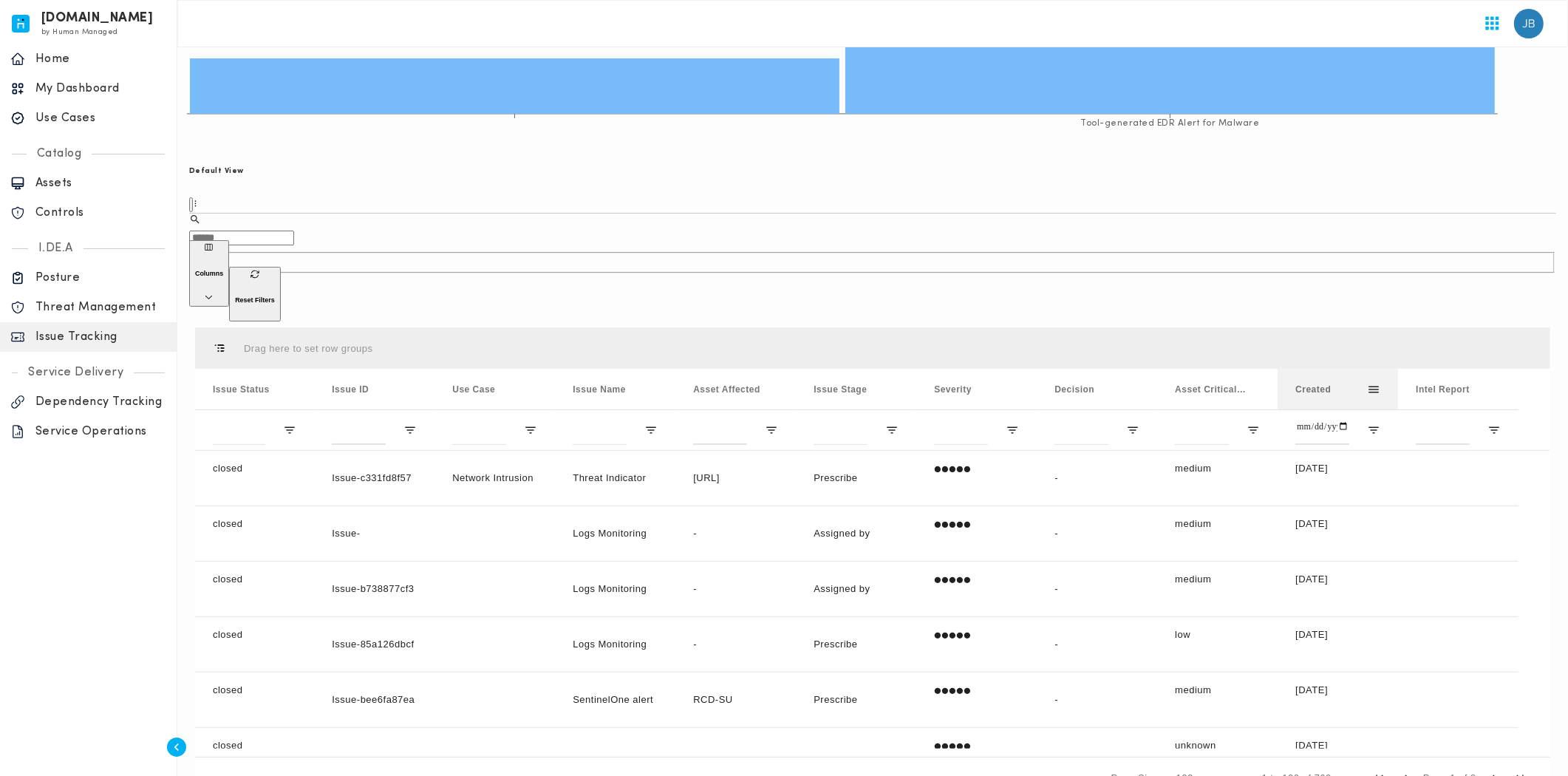
click at [1367, 372] on div "Created" at bounding box center [1331, 388] width 72 height 33
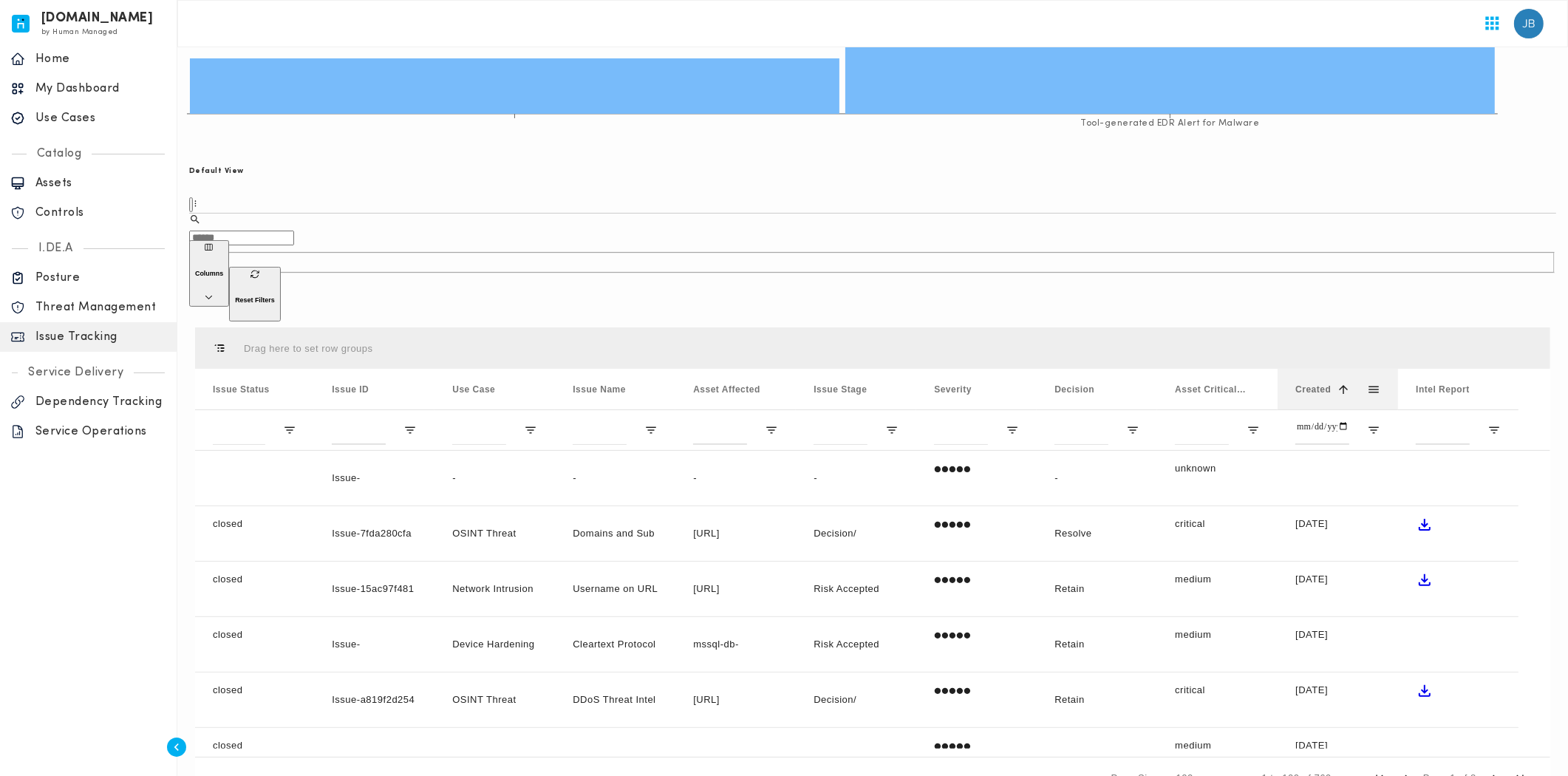
click at [1380, 369] on div "Created 1" at bounding box center [1337, 389] width 85 height 41
click at [1380, 383] on span at bounding box center [1373, 389] width 13 height 13
click at [1325, 415] on input "Created Filter Input" at bounding box center [1322, 430] width 54 height 30
click at [1380, 424] on span "Open Filter Menu" at bounding box center [1373, 430] width 13 height 13
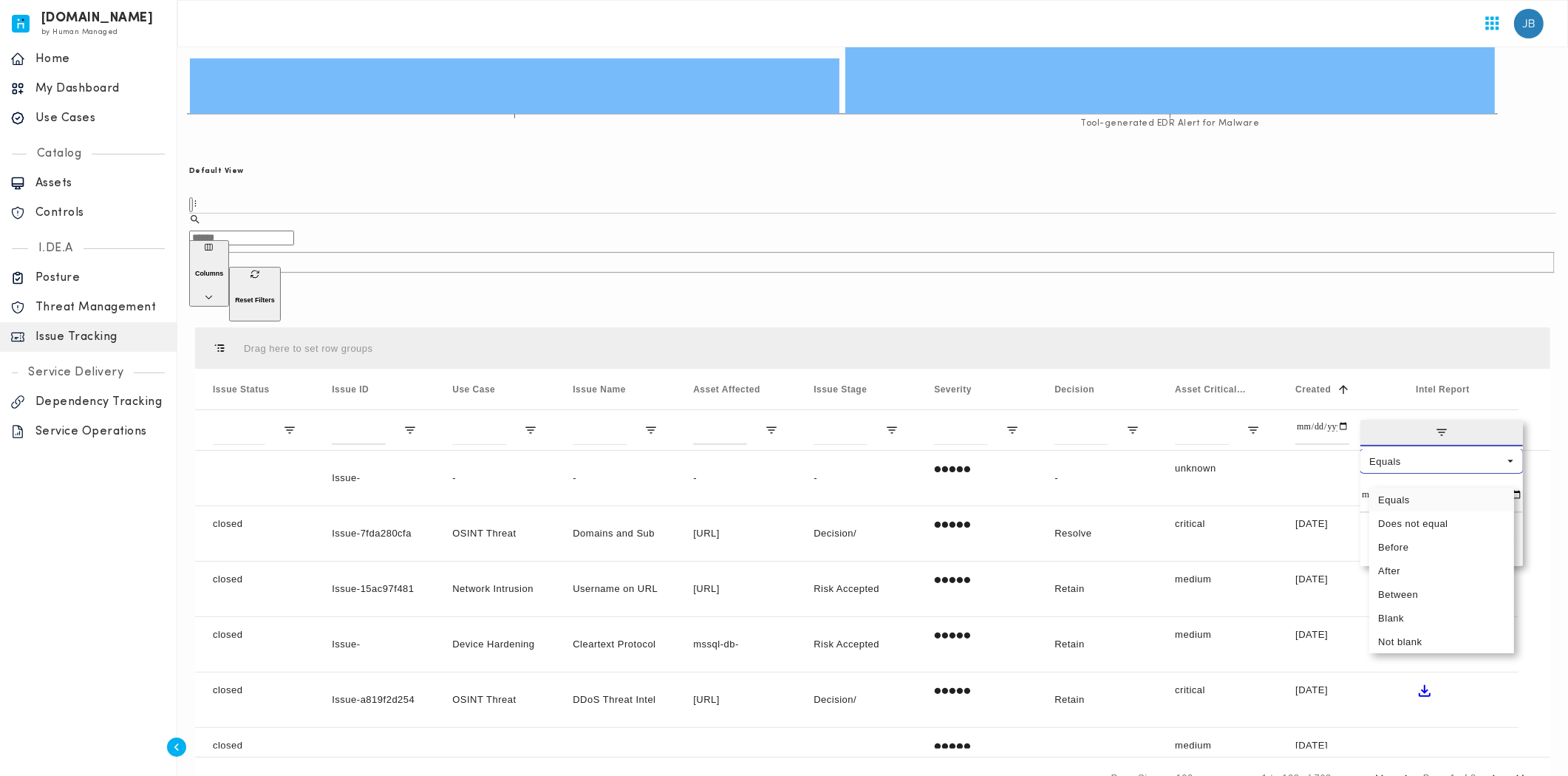
click at [1507, 455] on span "Filtering operator" at bounding box center [1509, 461] width 13 height 13
click at [1518, 484] on input "Filter Value" at bounding box center [1441, 498] width 162 height 30
type input "**********"
click at [1521, 523] on input "Filter Value" at bounding box center [1441, 538] width 162 height 30
type input "**********"
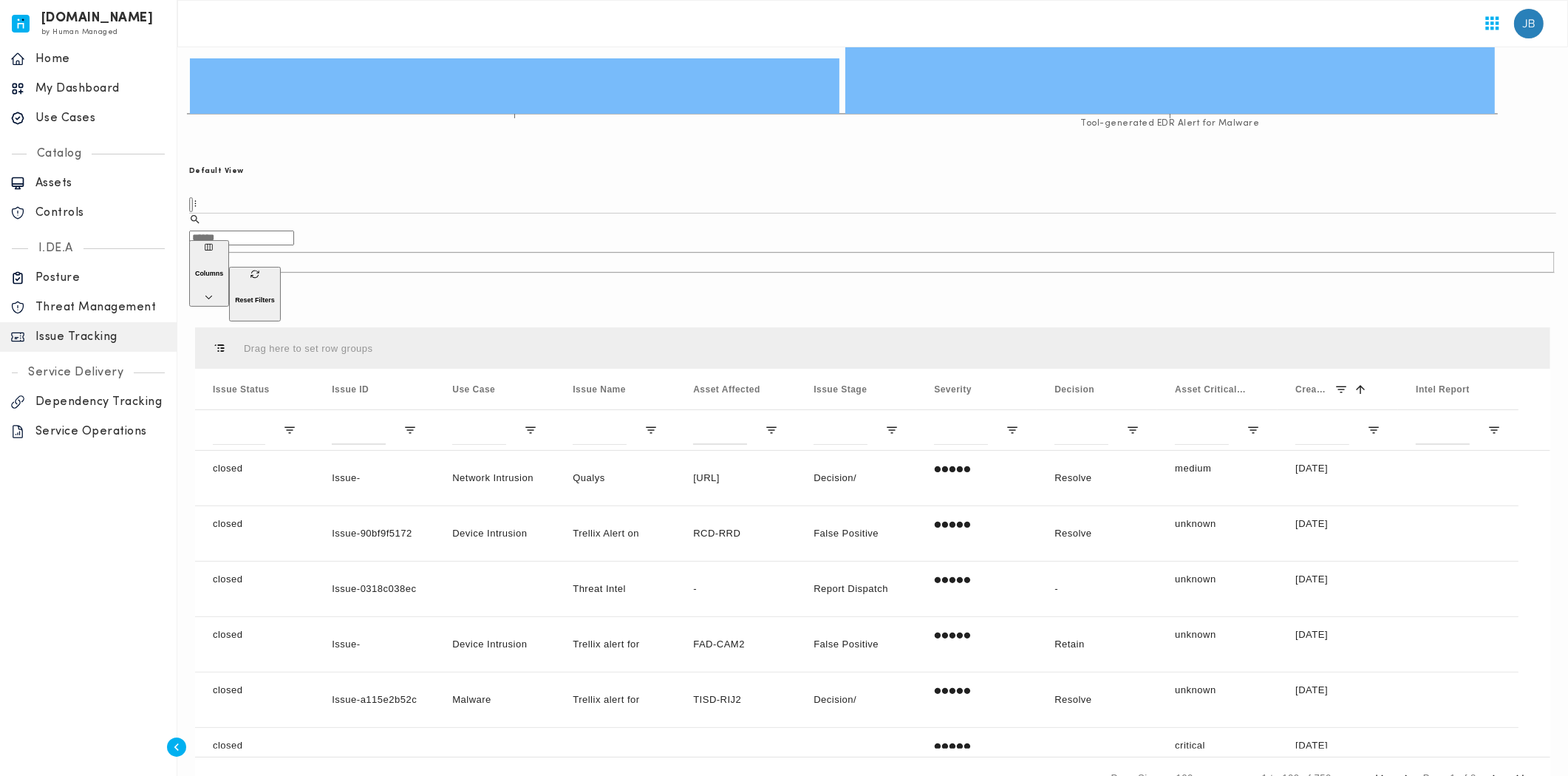
click at [1561, 388] on main "invicta.io issue-tracking Section ID: b482a05a-bfa6-4084-9dd9-2b8353044dee Sect…" at bounding box center [873, 276] width 1391 height 1079
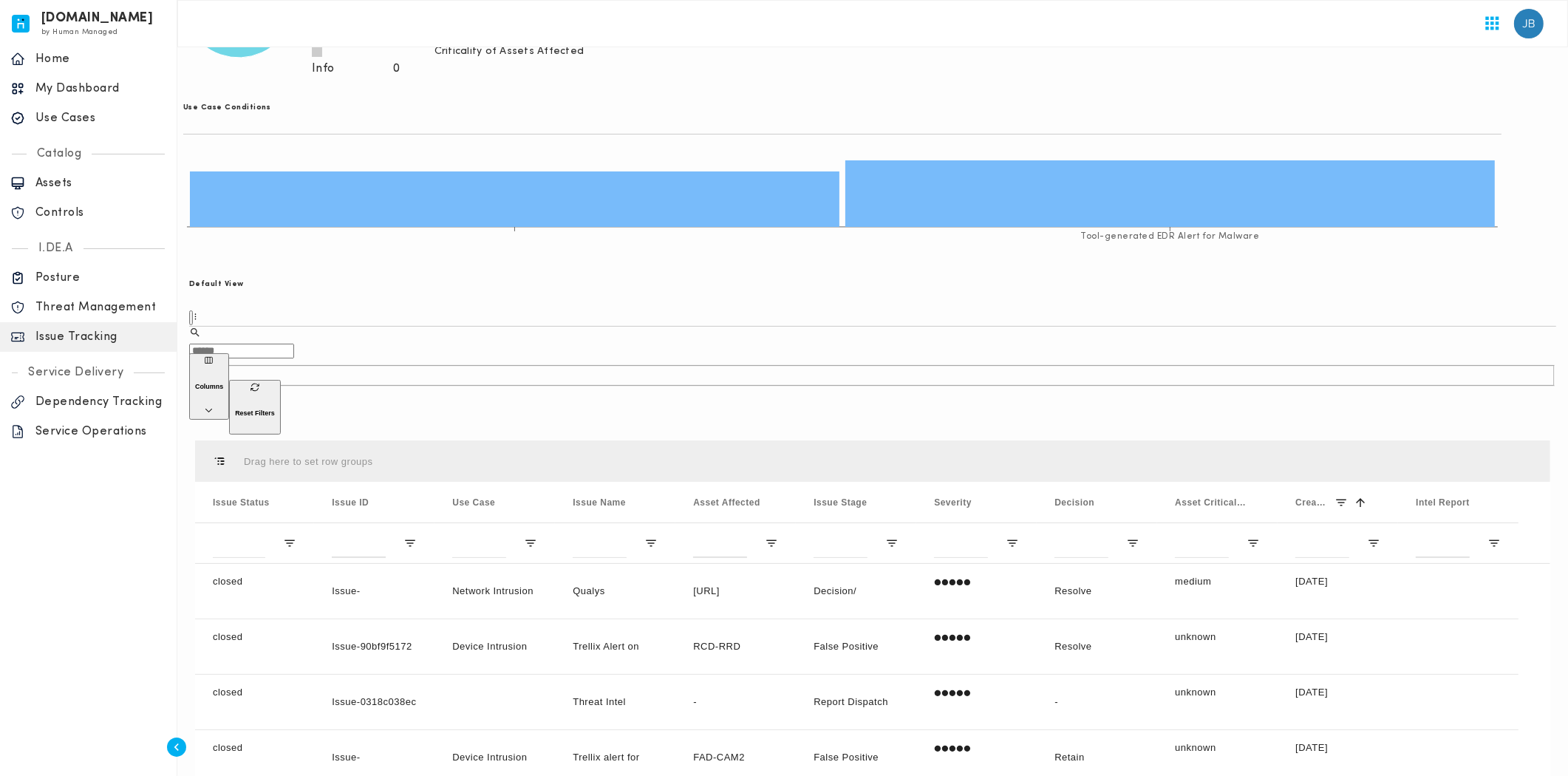
scroll to position [229, 0]
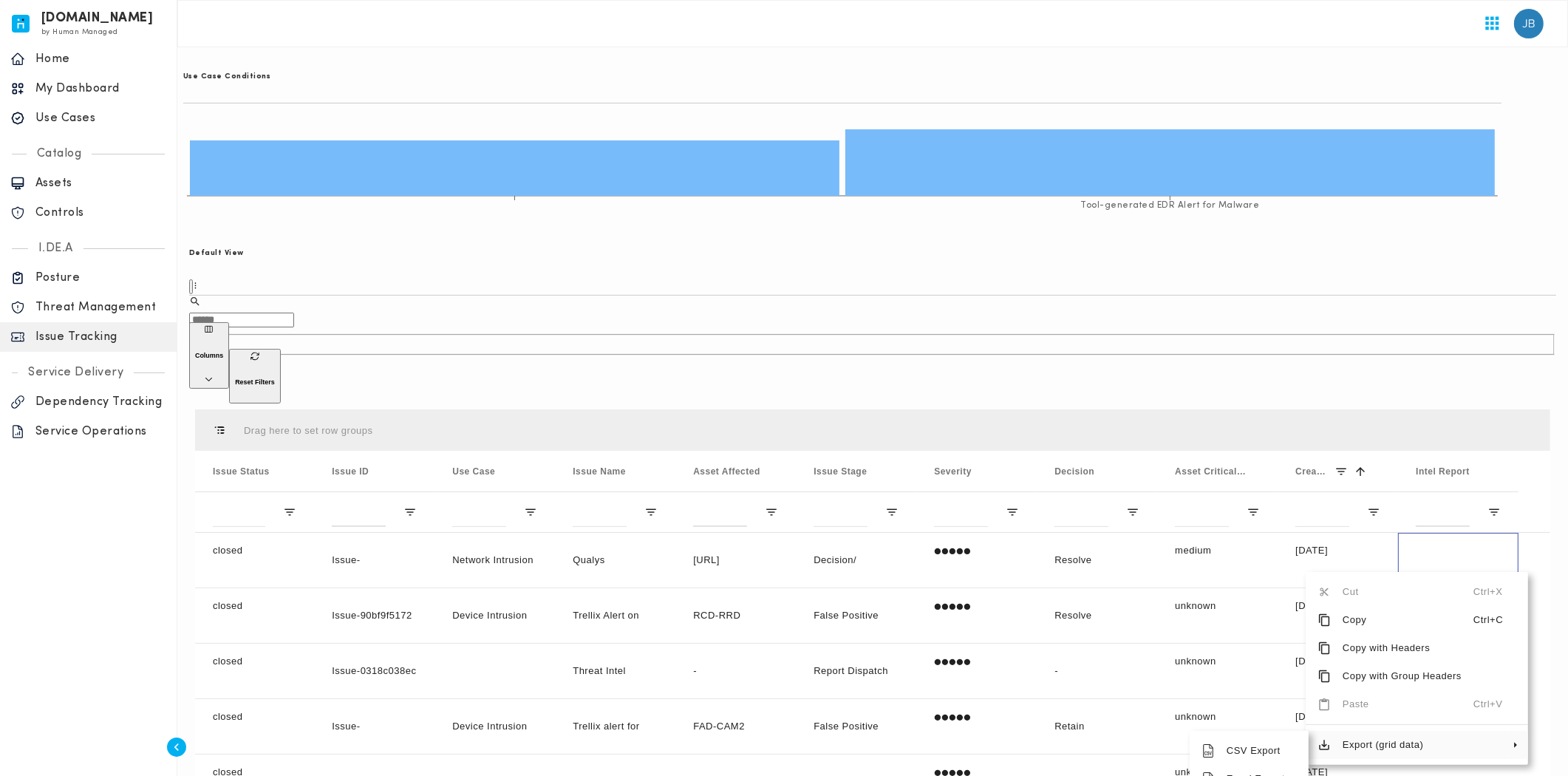
click at [1416, 731] on span "Export (grid data)" at bounding box center [1402, 745] width 142 height 28
click at [1276, 737] on span "CSV Export" at bounding box center [1256, 751] width 82 height 28
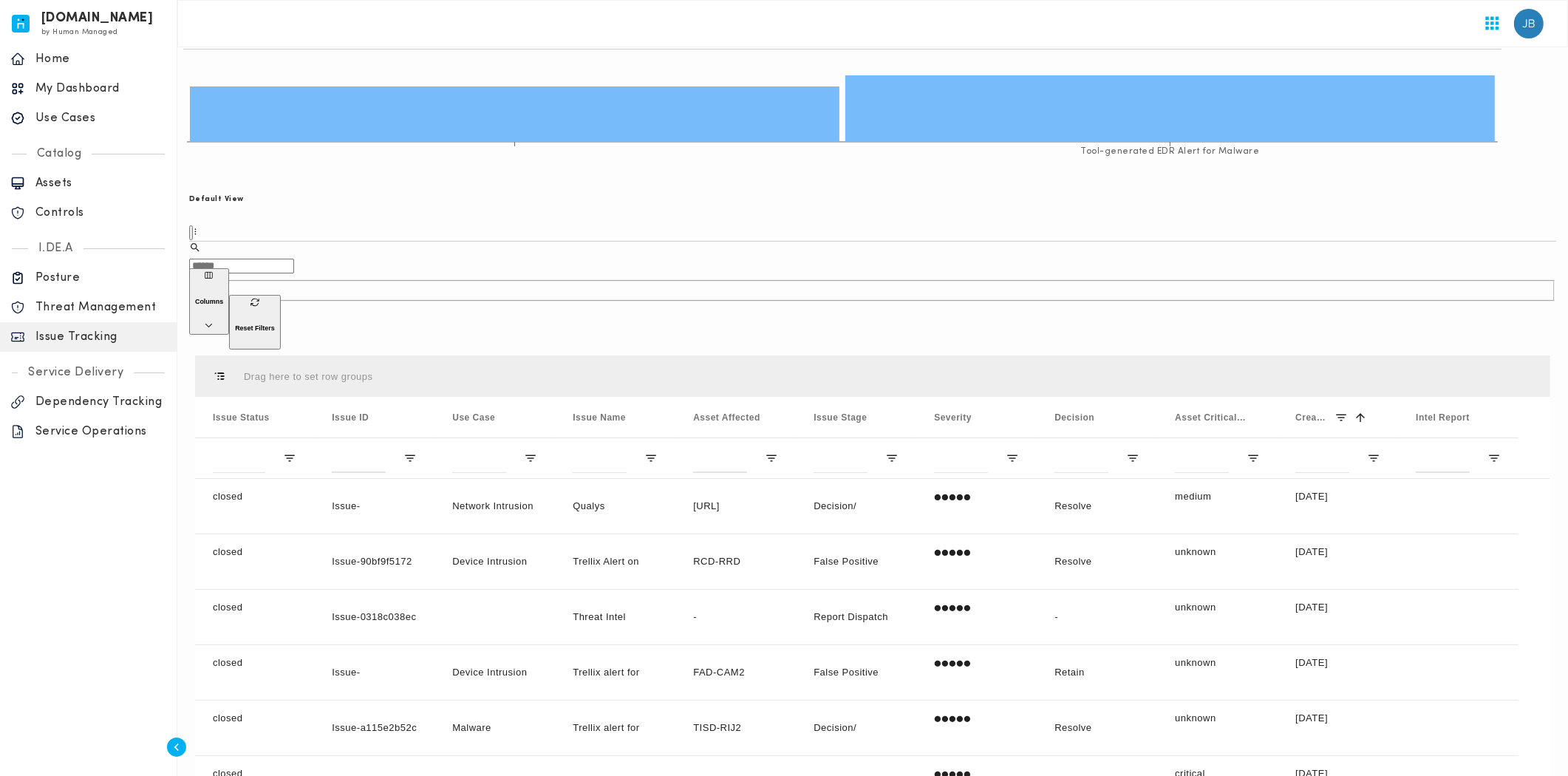
scroll to position [311, 0]
